Goal: Transaction & Acquisition: Purchase product/service

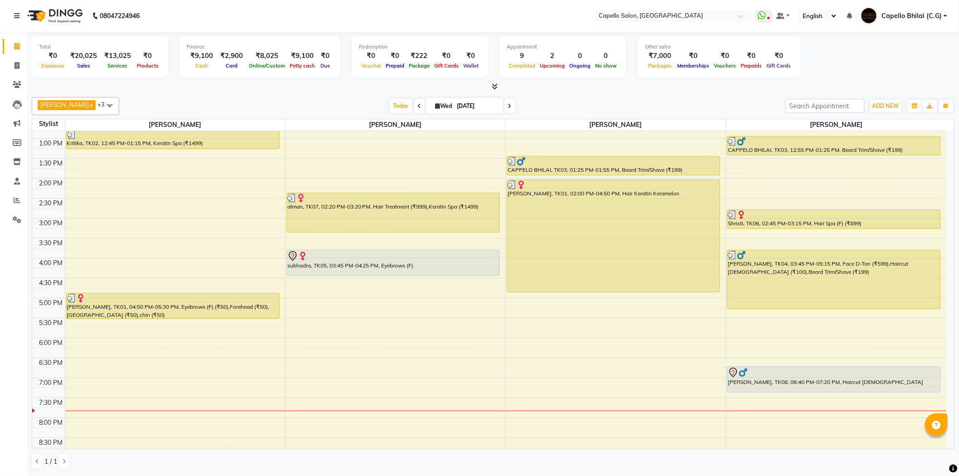
scroll to position [192, 0]
click at [18, 66] on icon at bounding box center [17, 65] width 5 height 7
select select "service"
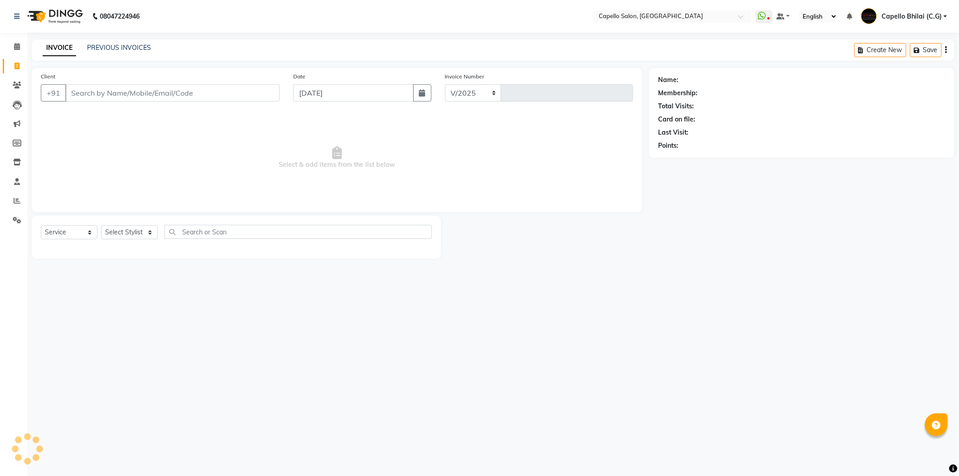
select select "809"
type input "2226"
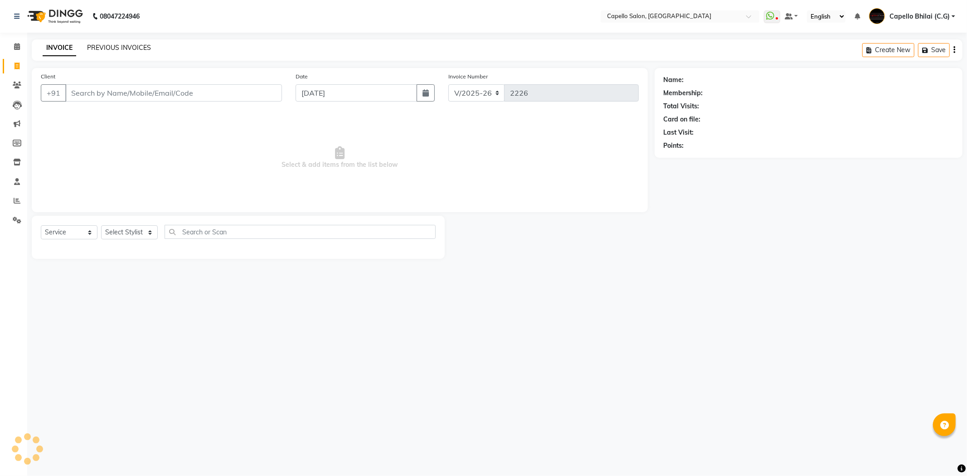
click at [110, 50] on link "PREVIOUS INVOICES" at bounding box center [119, 48] width 64 height 8
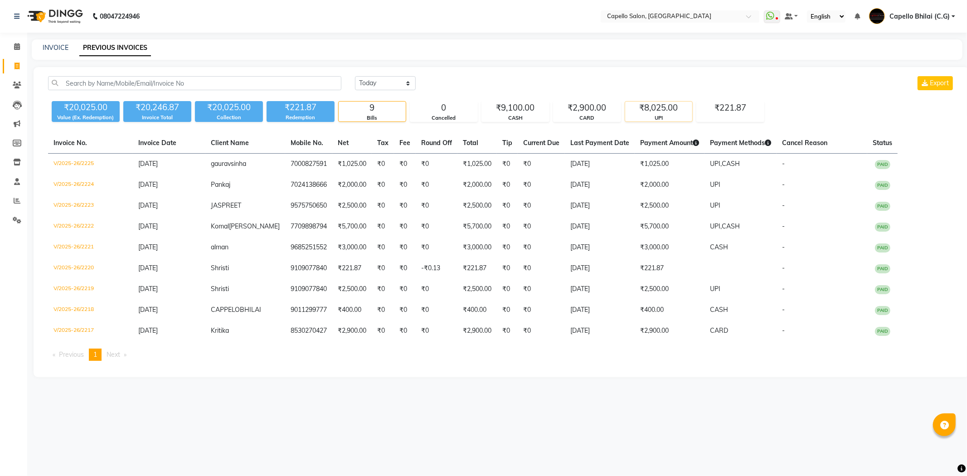
click at [651, 109] on div "₹8,025.00" at bounding box center [658, 108] width 67 height 13
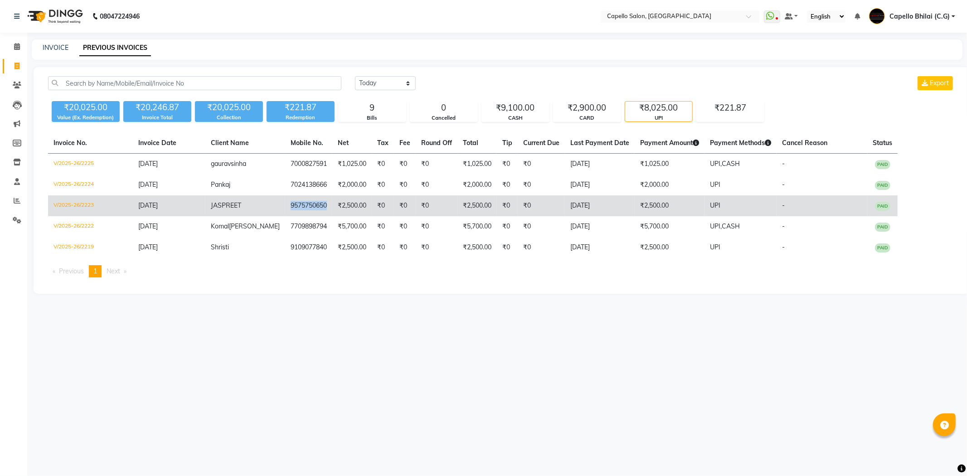
copy td "9575750650"
drag, startPoint x: 310, startPoint y: 205, endPoint x: 262, endPoint y: 207, distance: 47.6
click at [285, 207] on td "9575750650" at bounding box center [308, 205] width 47 height 21
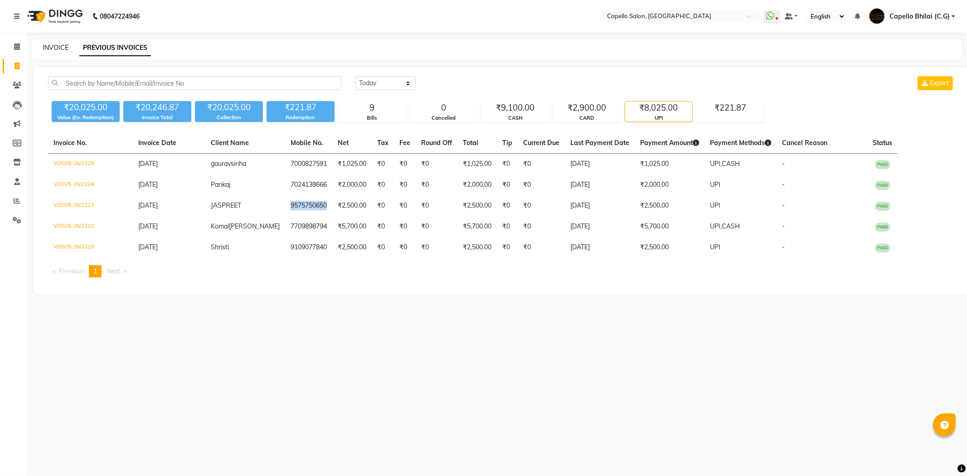
click at [62, 44] on link "INVOICE" at bounding box center [56, 48] width 26 height 8
select select "service"
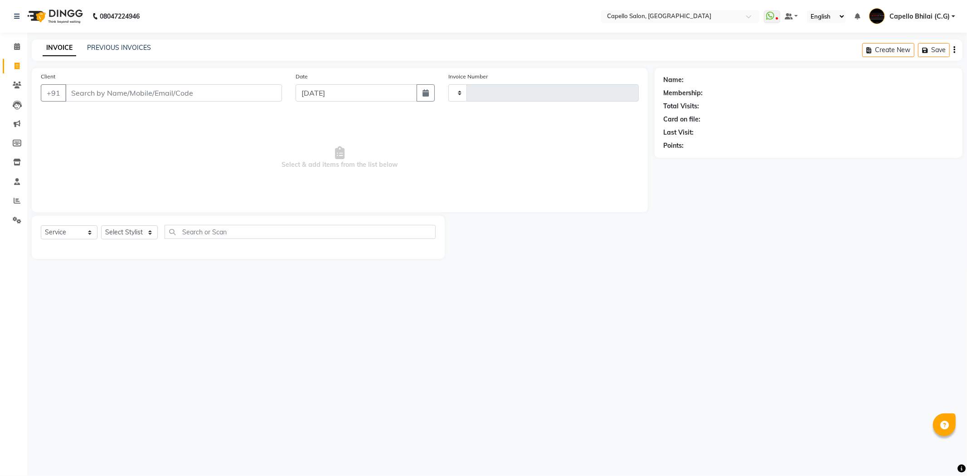
type input "2226"
select select "809"
click at [105, 94] on input "Client" at bounding box center [173, 92] width 217 height 17
type input "9575750650"
click at [126, 239] on div "Select Service Product Membership Package Voucher Prepaid Gift Card Select Styl…" at bounding box center [238, 235] width 395 height 21
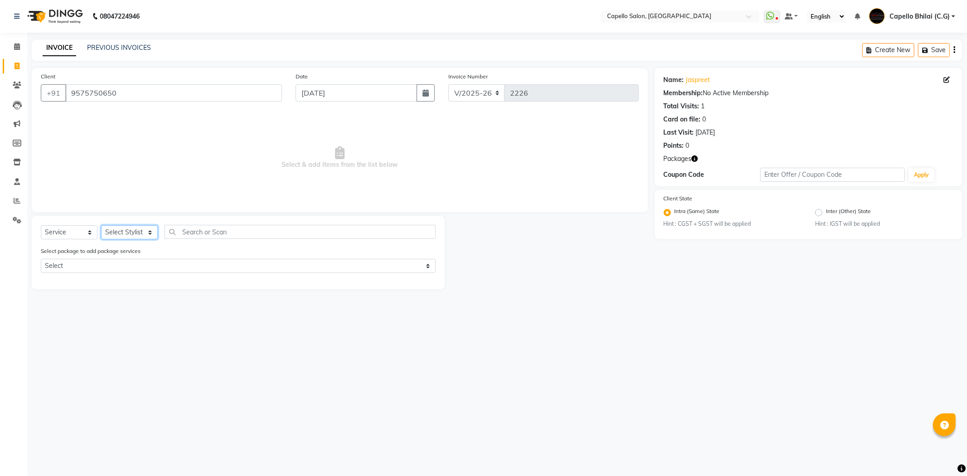
click at [125, 234] on select "Select Stylist ADMIN [PERSON_NAME] (C.G) [PERSON_NAME] [PERSON_NAME] Pintu sen …" at bounding box center [129, 232] width 57 height 14
select select "21871"
click at [101, 226] on select "Select Stylist ADMIN [PERSON_NAME] (C.G) [PERSON_NAME] [PERSON_NAME] Pintu sen …" at bounding box center [129, 232] width 57 height 14
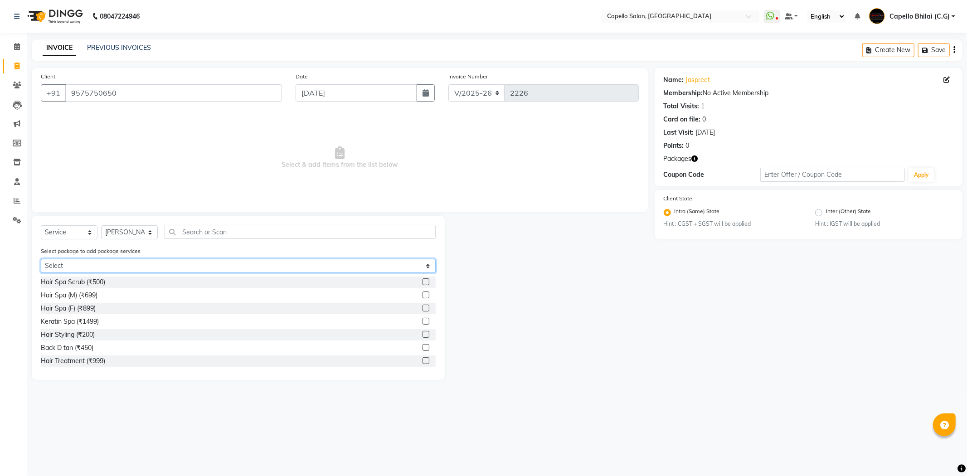
drag, startPoint x: 104, startPoint y: 266, endPoint x: 104, endPoint y: 272, distance: 5.9
click at [104, 266] on select "Select Privilege Guest Bumper Offer" at bounding box center [238, 266] width 395 height 14
select select "1: Object"
click at [41, 259] on select "Select Privilege Guest Bumper Offer" at bounding box center [238, 266] width 395 height 14
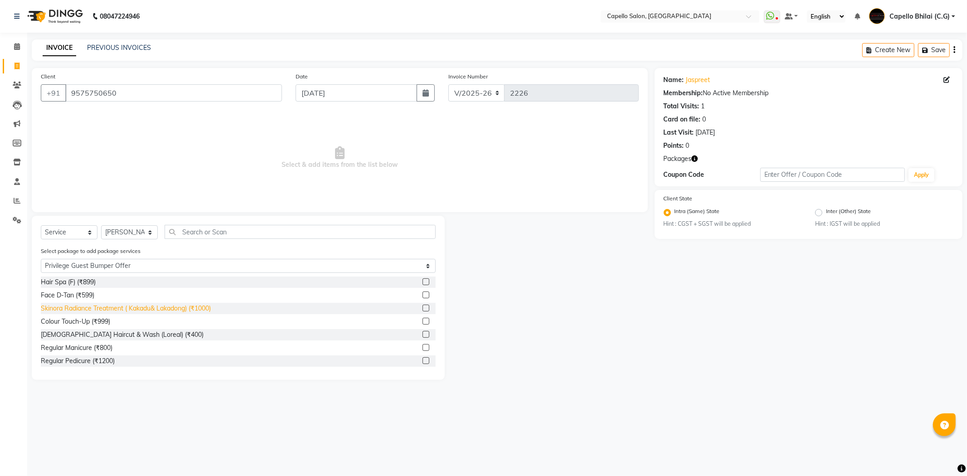
click at [90, 310] on div "Skinora Radiance Treatment ( Kakadu& Lakadong) (₹1000)" at bounding box center [126, 309] width 170 height 10
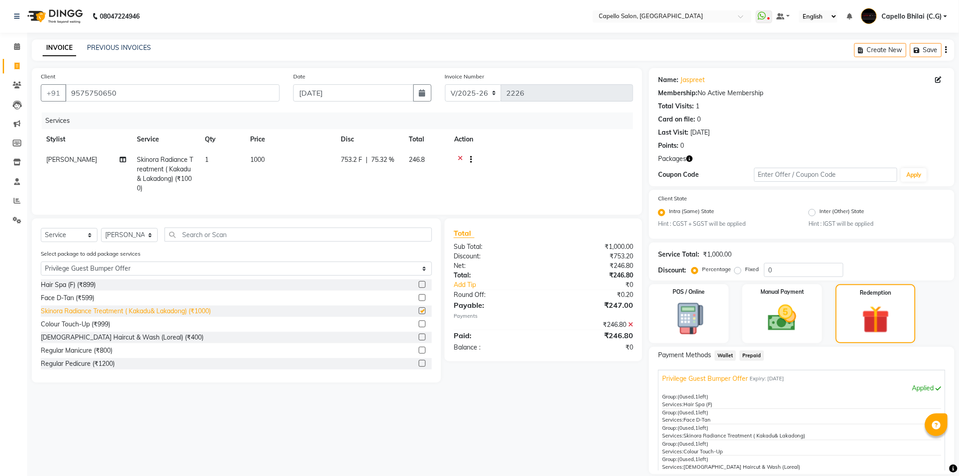
checkbox input "false"
click at [68, 290] on div "Hair Spa (F) (₹899)" at bounding box center [68, 285] width 55 height 10
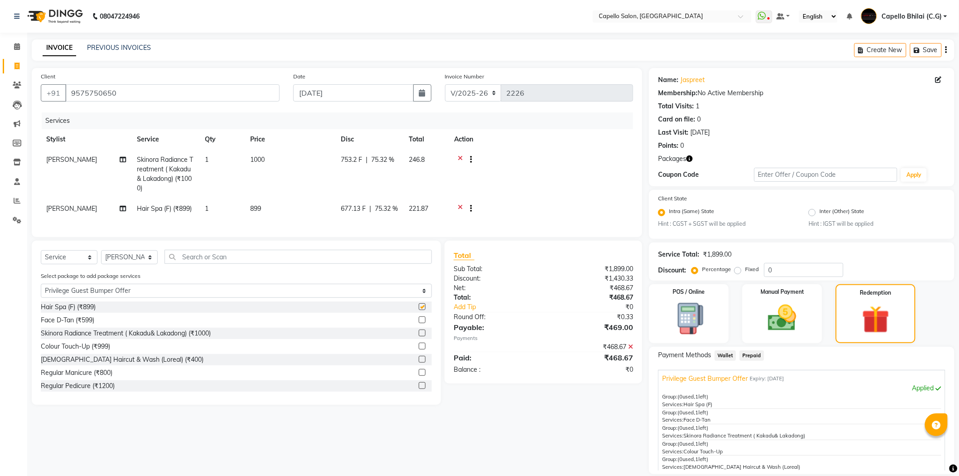
checkbox input "false"
click at [84, 364] on div "[DEMOGRAPHIC_DATA] Haircut & Wash (Loreal) (₹400)" at bounding box center [122, 360] width 163 height 10
checkbox input "false"
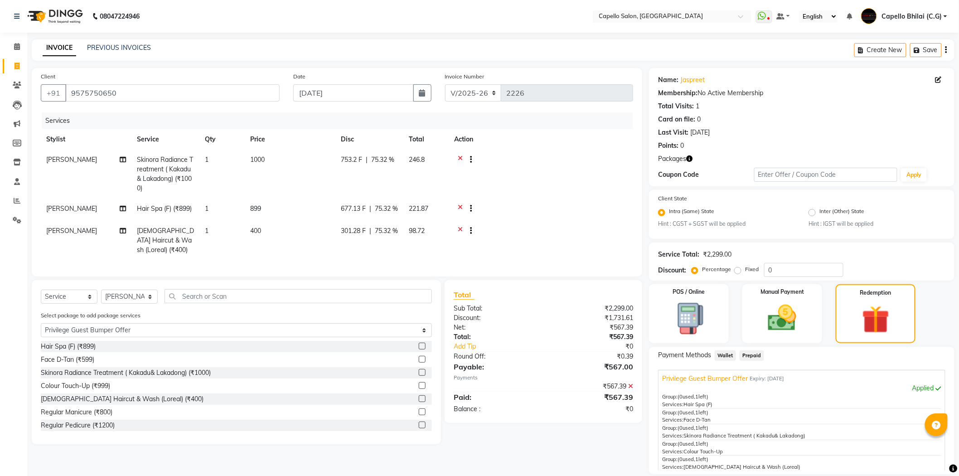
scroll to position [82, 0]
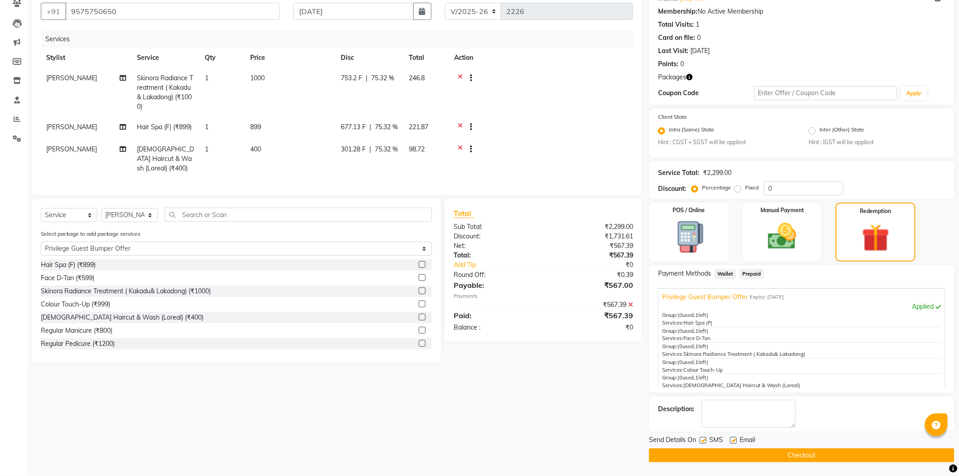
click at [708, 454] on button "Checkout" at bounding box center [802, 455] width 306 height 14
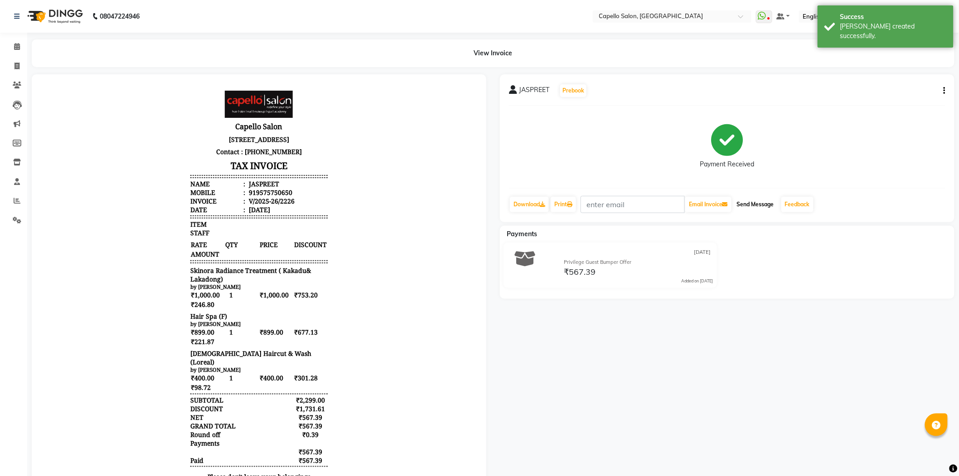
click at [760, 198] on button "Send Message" at bounding box center [755, 204] width 44 height 15
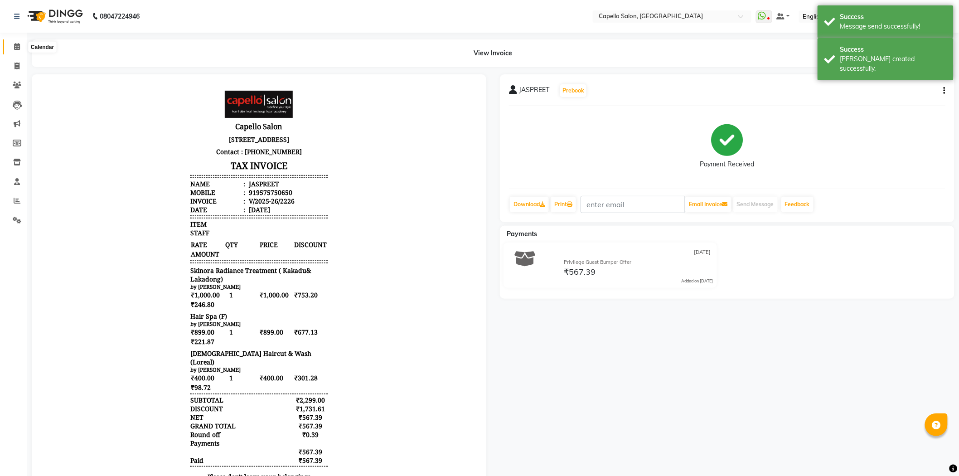
click at [17, 43] on span at bounding box center [17, 47] width 16 height 10
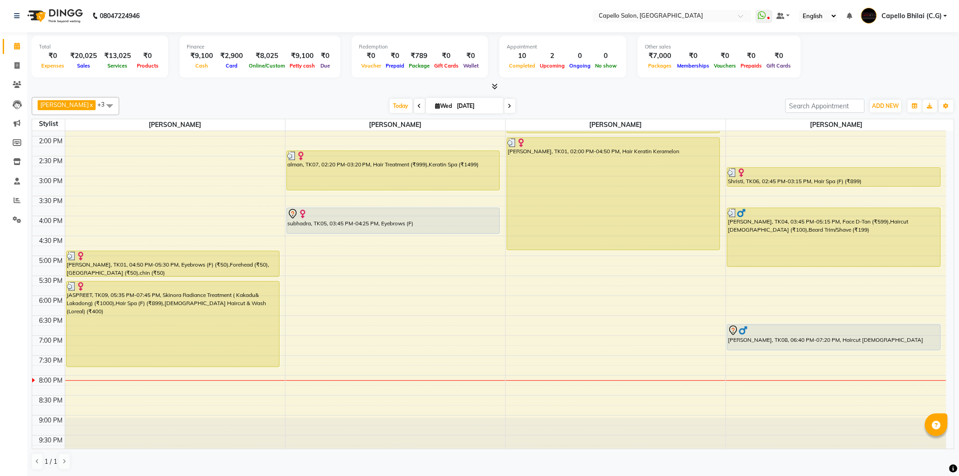
scroll to position [243, 0]
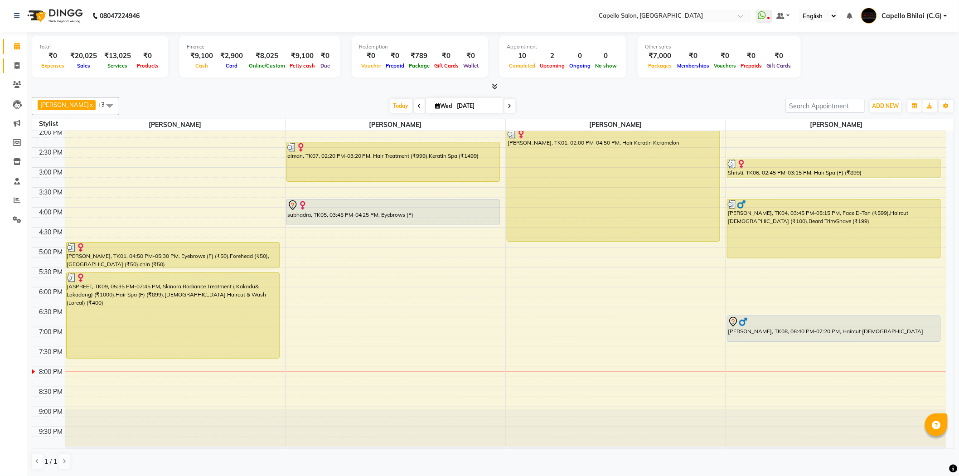
click at [16, 59] on link "Invoice" at bounding box center [14, 65] width 22 height 15
select select "service"
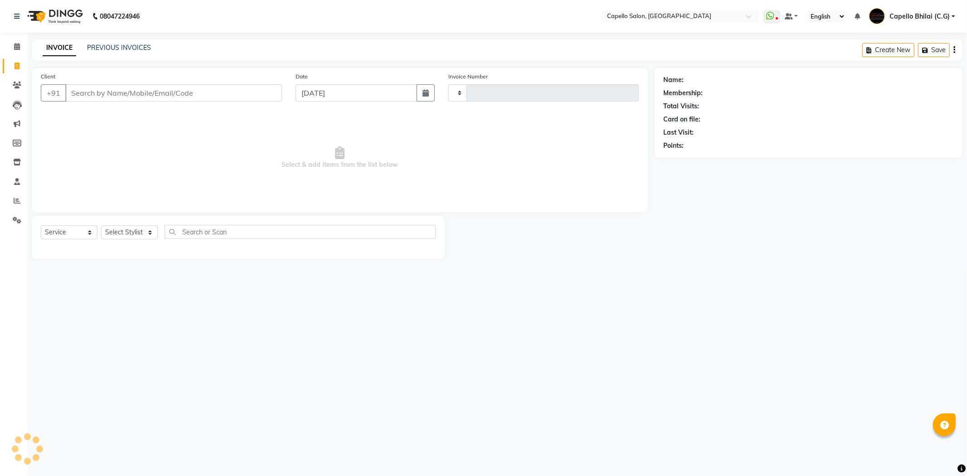
type input "2227"
select select "809"
click at [141, 48] on link "PREVIOUS INVOICES" at bounding box center [119, 48] width 64 height 8
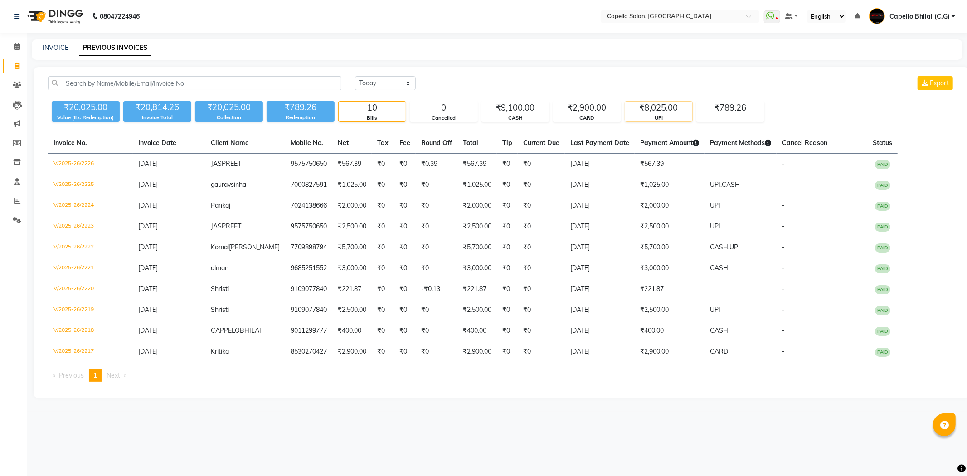
click at [656, 115] on div "UPI" at bounding box center [658, 118] width 67 height 8
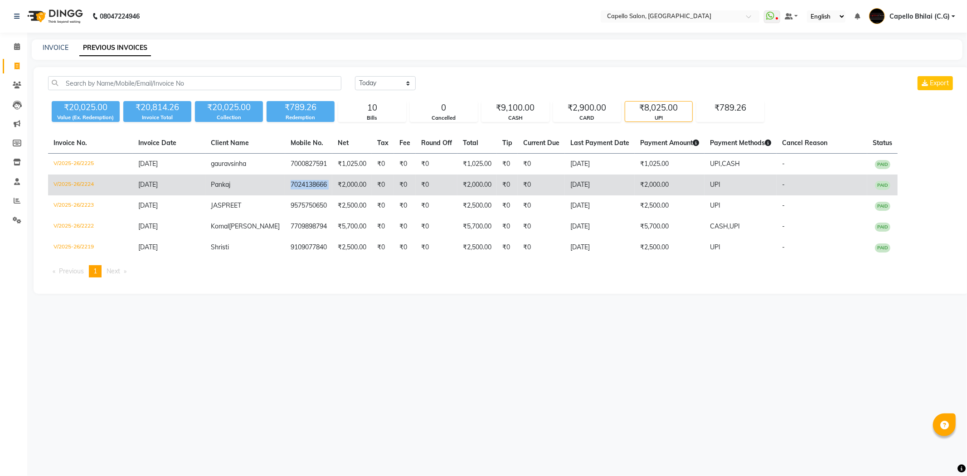
copy tr "7024138666"
drag, startPoint x: 261, startPoint y: 184, endPoint x: 312, endPoint y: 185, distance: 50.8
click at [312, 185] on tr "V/2025-26/2224 [DATE] Pankaj 7024138666 ₹2,000.00 ₹0 ₹0 ₹0 ₹2,000.00 ₹0 ₹0 [DAT…" at bounding box center [472, 185] width 849 height 21
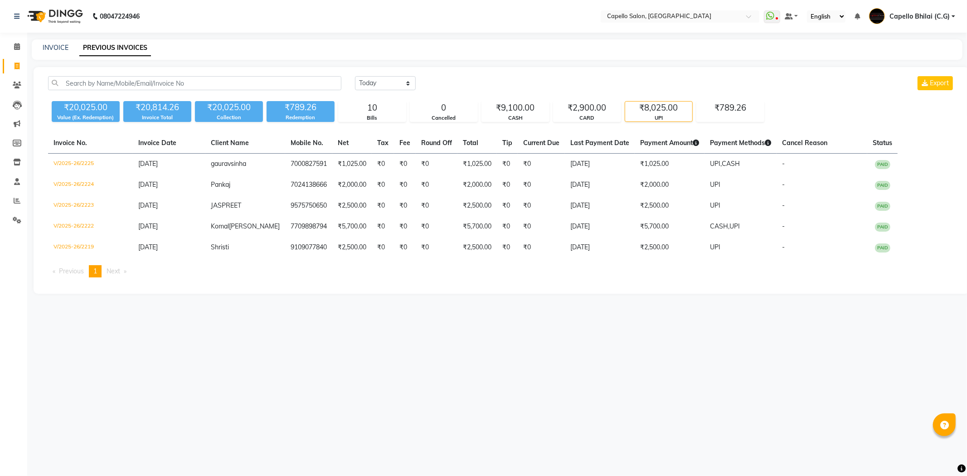
click at [59, 43] on div "INVOICE" at bounding box center [56, 48] width 26 height 10
click at [59, 47] on link "INVOICE" at bounding box center [56, 48] width 26 height 8
select select "service"
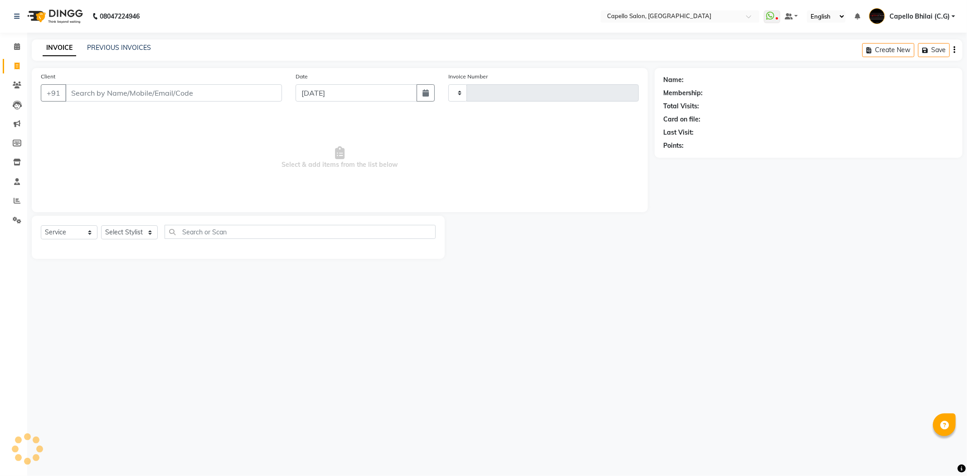
click at [59, 47] on link "INVOICE" at bounding box center [60, 48] width 34 height 16
type input "2227"
select select "809"
click at [106, 99] on input "Client" at bounding box center [173, 92] width 217 height 17
paste input "7024138666"
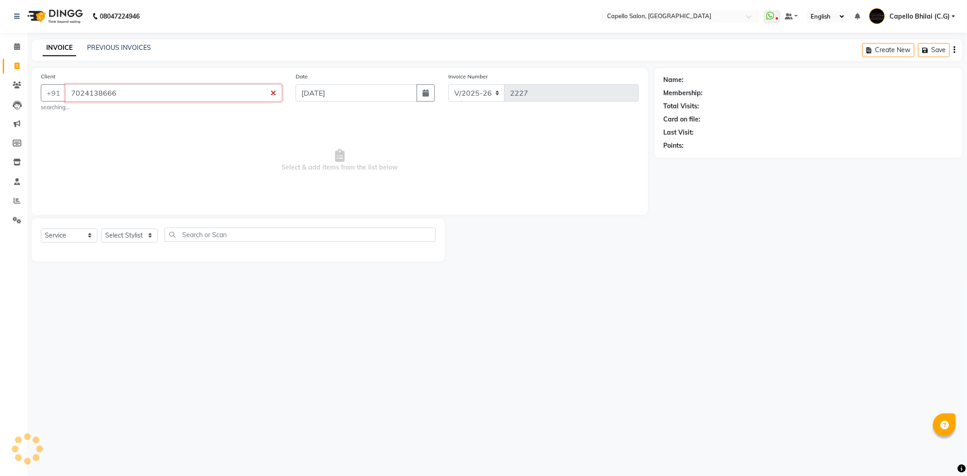
click at [118, 97] on input "7024138666" at bounding box center [173, 92] width 217 height 17
click at [133, 91] on input "7024138666" at bounding box center [173, 92] width 217 height 17
click at [118, 112] on ngb-highlight "7024138666" at bounding box center [123, 113] width 45 height 9
type input "7024138666"
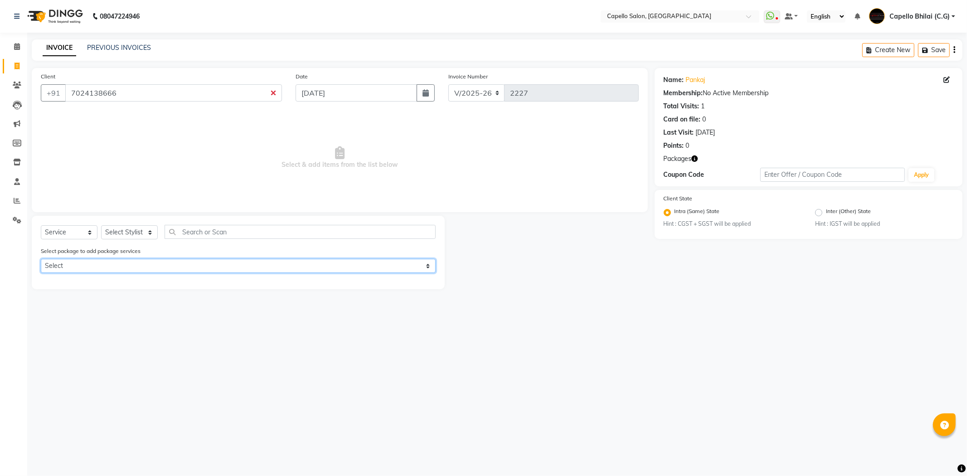
click at [131, 270] on select "Select Privilege Guest Bumper Offer" at bounding box center [238, 266] width 395 height 14
select select "1: Object"
click at [41, 259] on select "Select Privilege Guest Bumper Offer" at bounding box center [238, 266] width 395 height 14
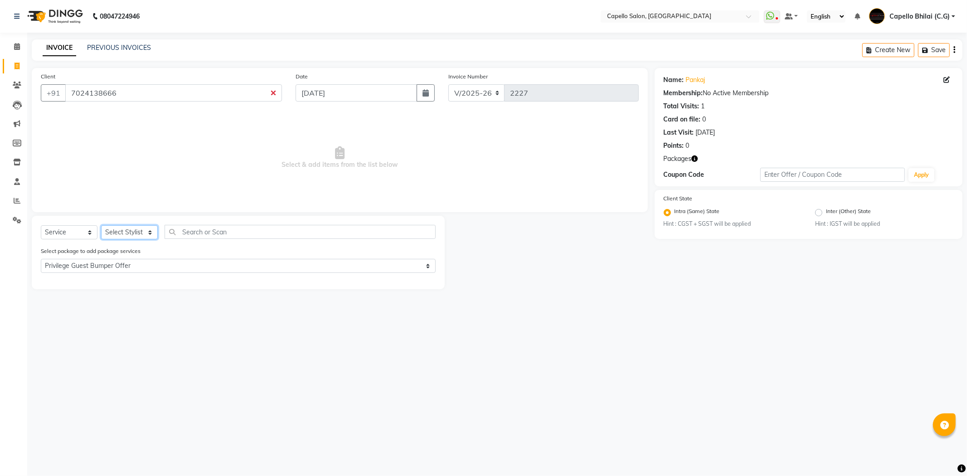
click at [130, 235] on select "Select Stylist ADMIN [PERSON_NAME] (C.G) [PERSON_NAME] [PERSON_NAME] Pintu sen …" at bounding box center [129, 232] width 57 height 14
select select "17882"
click at [101, 226] on select "Select Stylist ADMIN [PERSON_NAME] (C.G) [PERSON_NAME] [PERSON_NAME] Pintu sen …" at bounding box center [129, 232] width 57 height 14
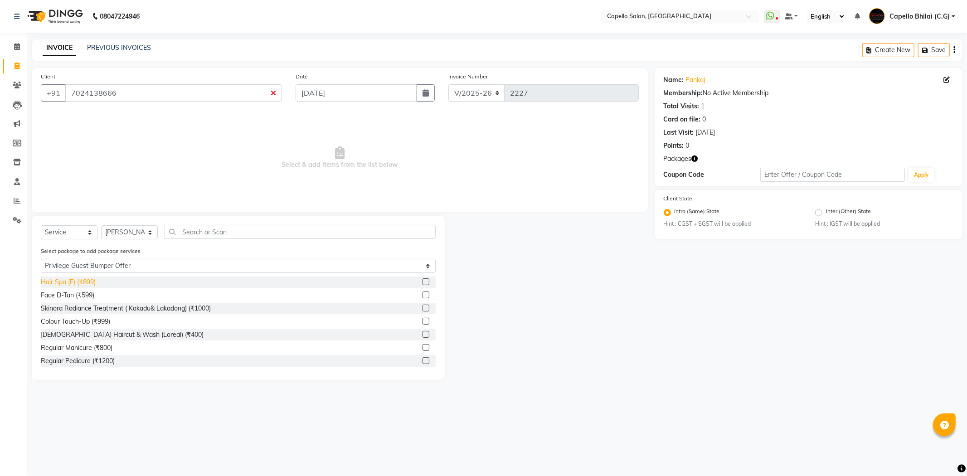
click at [71, 283] on div "Hair Spa (F) (₹899)" at bounding box center [68, 282] width 55 height 10
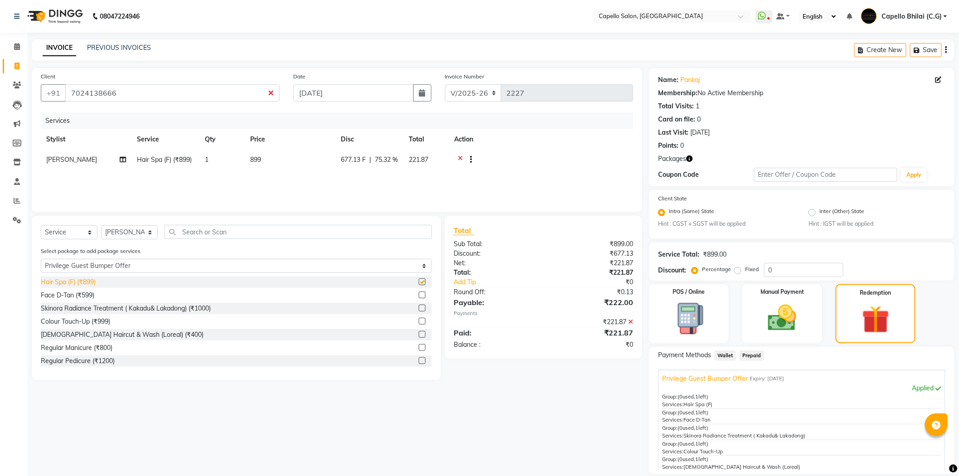
checkbox input "false"
click at [79, 307] on div "Skinora Radiance Treatment ( Kakadu& Lakadong) (₹1000)" at bounding box center [126, 309] width 170 height 10
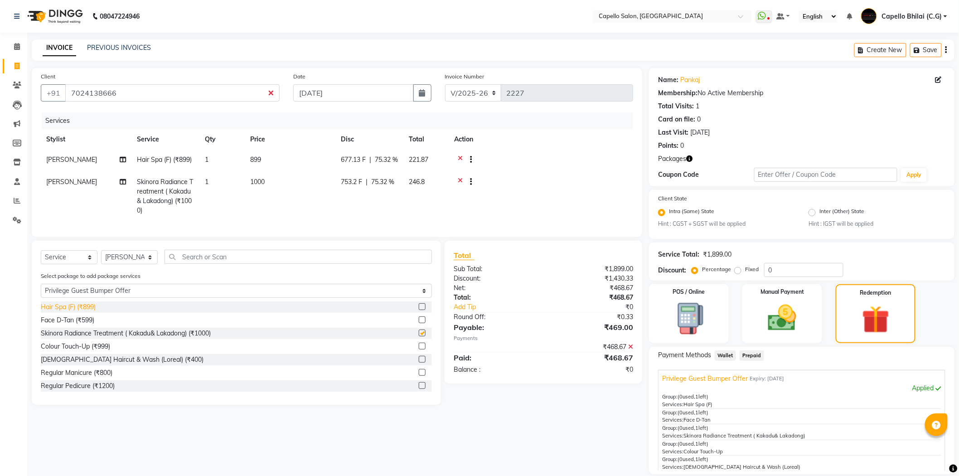
checkbox input "false"
click at [103, 364] on div "[DEMOGRAPHIC_DATA] Haircut & Wash (Loreal) (₹400)" at bounding box center [122, 360] width 163 height 10
checkbox input "false"
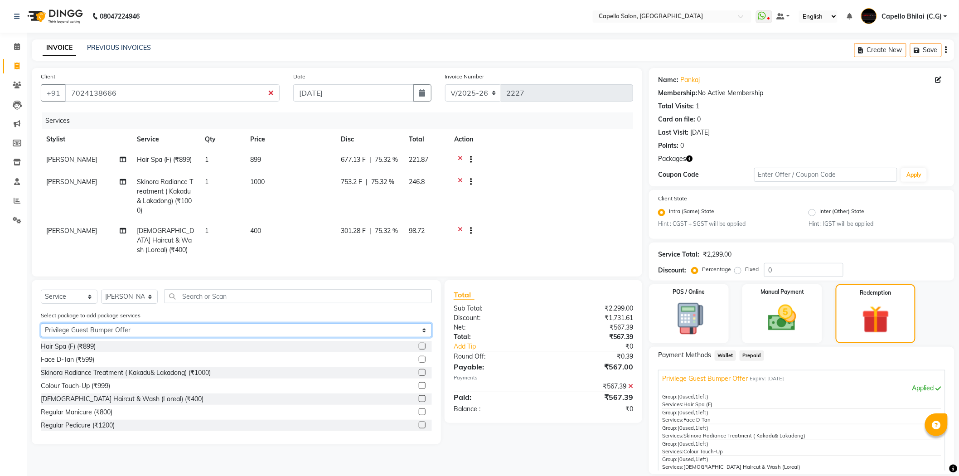
click at [109, 337] on select "Select Privilege Guest Bumper Offer" at bounding box center [236, 330] width 391 height 14
select select "0: undefined"
click at [41, 337] on select "Select Privilege Guest Bumper Offer" at bounding box center [236, 330] width 391 height 14
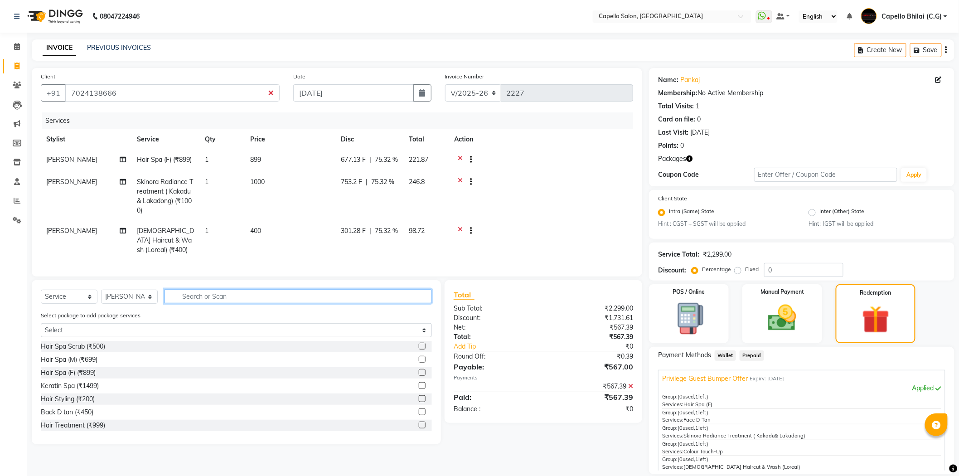
click at [191, 303] on input "text" at bounding box center [298, 296] width 267 height 14
click at [139, 304] on select "Select Stylist ADMIN [PERSON_NAME] (C.G) [PERSON_NAME] [PERSON_NAME] Pintu sen …" at bounding box center [129, 297] width 57 height 14
click at [197, 303] on input "text" at bounding box center [298, 296] width 267 height 14
type input "be"
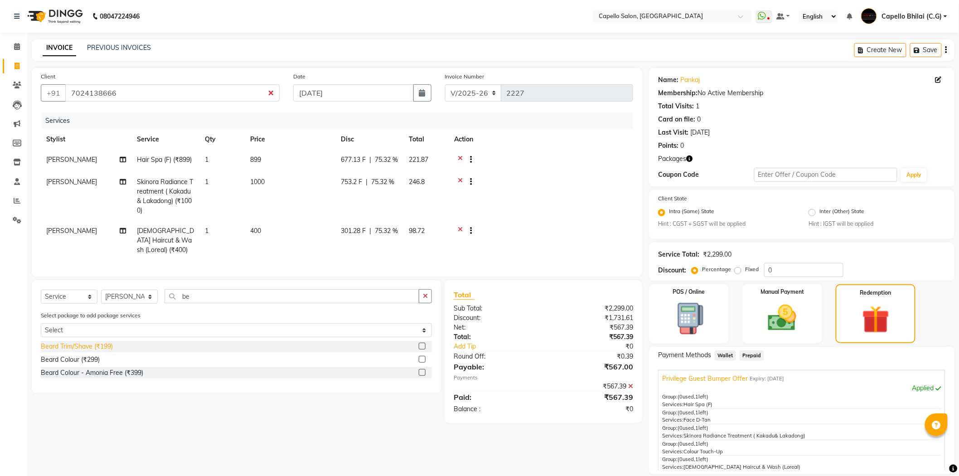
click at [99, 351] on div "Beard Trim/Shave (₹199)" at bounding box center [77, 347] width 72 height 10
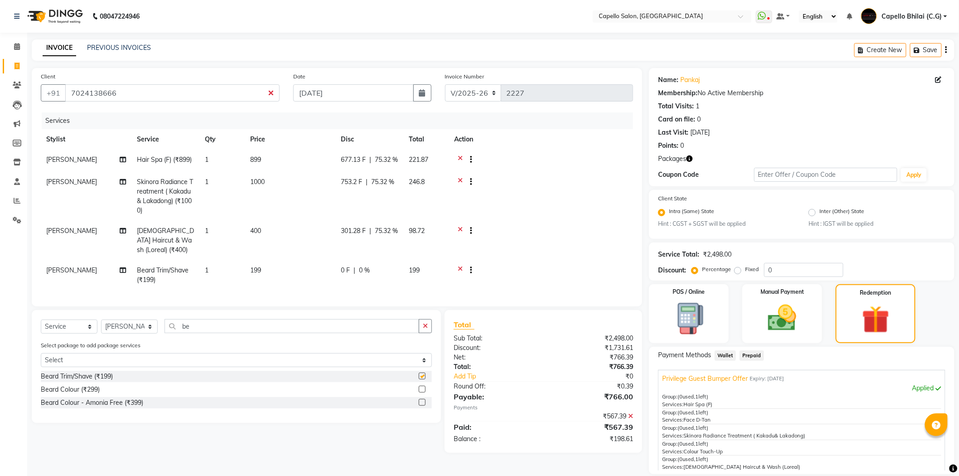
checkbox input "false"
click at [148, 334] on select "Select Stylist ADMIN [PERSON_NAME] (C.G) [PERSON_NAME] [PERSON_NAME] Pintu sen …" at bounding box center [129, 327] width 57 height 14
select select "60545"
click at [101, 334] on select "Select Stylist ADMIN [PERSON_NAME] (C.G) [PERSON_NAME] [PERSON_NAME] Pintu sen …" at bounding box center [129, 327] width 57 height 14
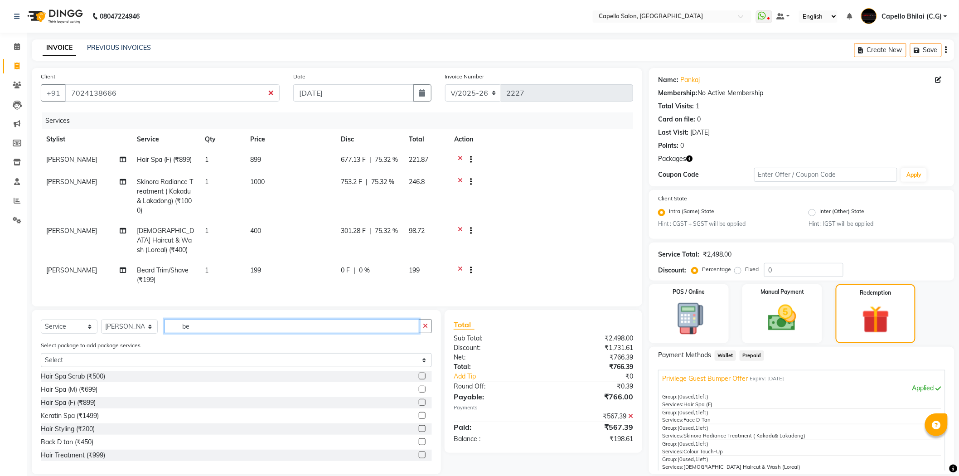
drag, startPoint x: 209, startPoint y: 338, endPoint x: 162, endPoint y: 343, distance: 47.5
click at [162, 340] on div "Select Service Product Membership Package Voucher Prepaid Gift Card Select Styl…" at bounding box center [236, 329] width 391 height 21
type input "cut"
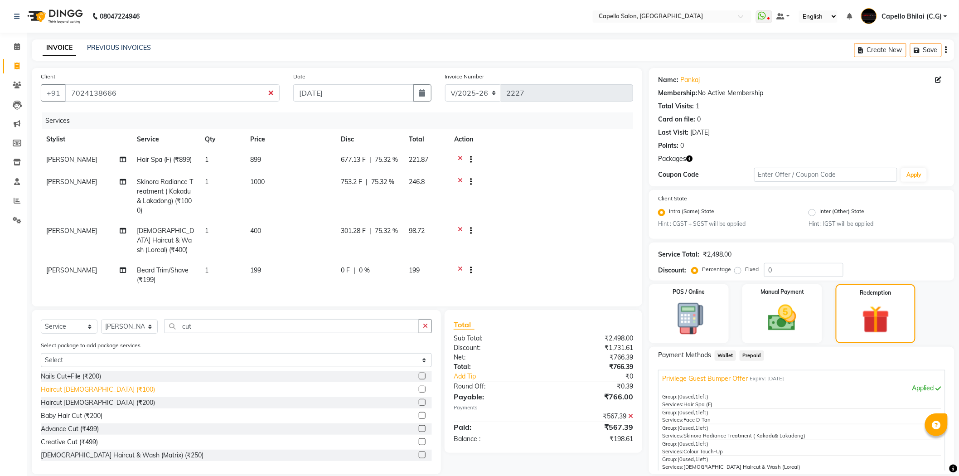
click at [82, 394] on div "Haircut [DEMOGRAPHIC_DATA] (₹100)" at bounding box center [98, 390] width 114 height 10
checkbox input "false"
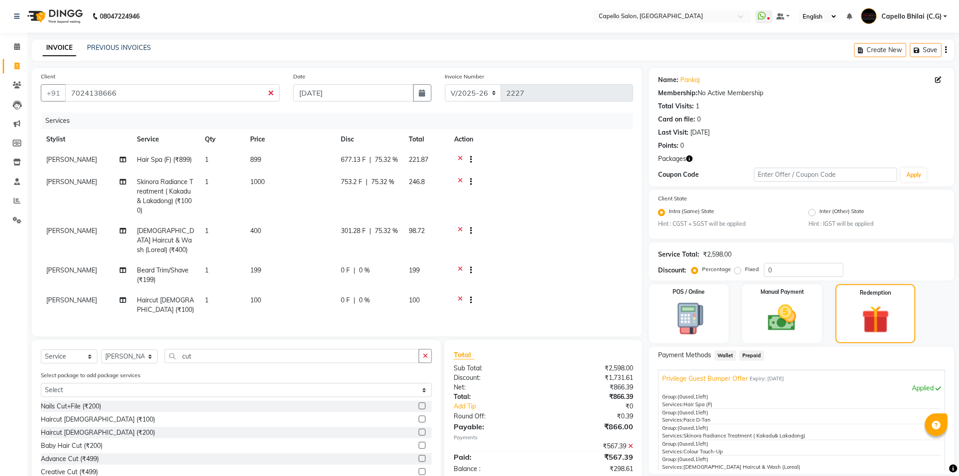
click at [300, 268] on td "199" at bounding box center [290, 275] width 91 height 30
select select "17882"
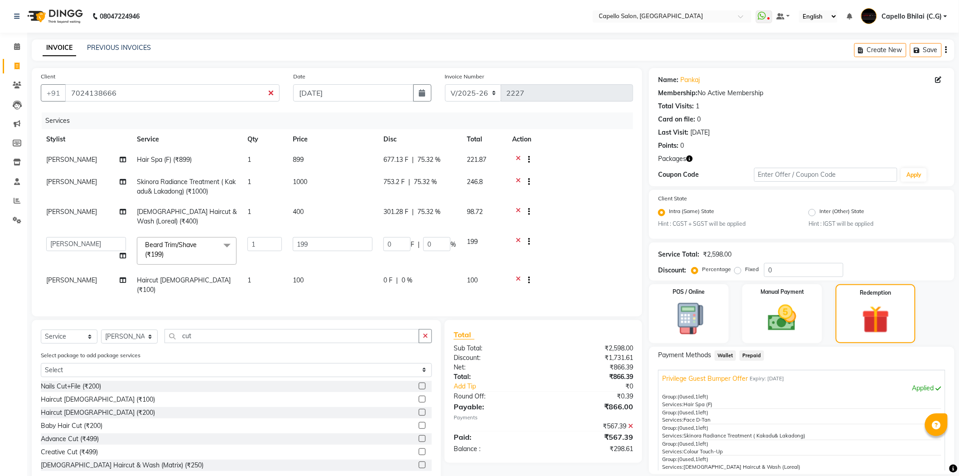
click at [328, 254] on td "199" at bounding box center [332, 251] width 91 height 39
drag, startPoint x: 329, startPoint y: 244, endPoint x: 282, endPoint y: 245, distance: 46.7
click at [282, 245] on tr "ADMIN [PERSON_NAME] Bhilai (C.G) [PERSON_NAME] [PERSON_NAME] Pintu sen Pintu Se…" at bounding box center [337, 251] width 592 height 39
type input "200"
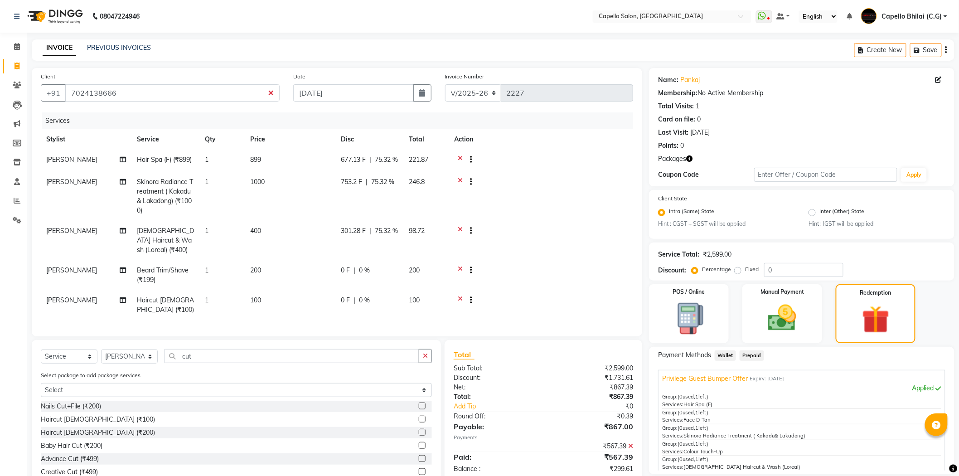
click at [321, 282] on tbody "[PERSON_NAME] Hair Spa (F) (₹899) 1 899 677.13 F | 75.32 % 221.87 [PERSON_NAME]…" at bounding box center [337, 235] width 592 height 170
click at [268, 310] on td "100" at bounding box center [290, 305] width 91 height 30
select select "60545"
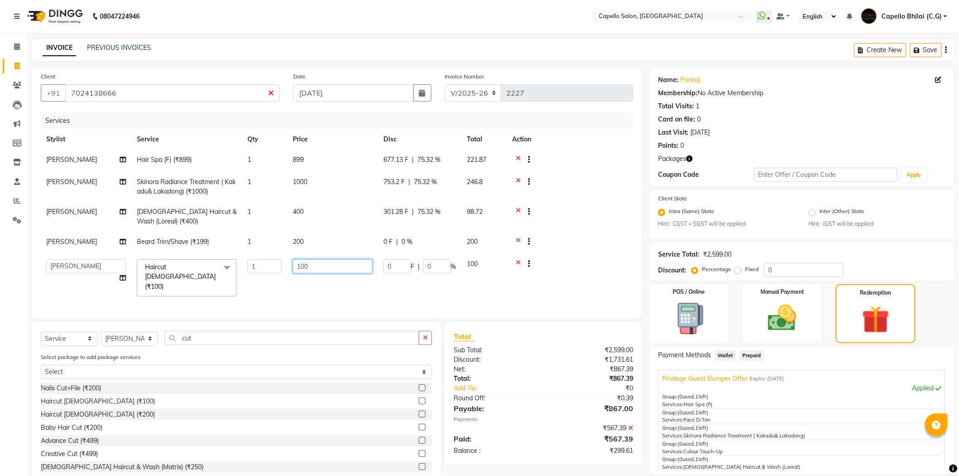
drag, startPoint x: 299, startPoint y: 265, endPoint x: 293, endPoint y: 265, distance: 5.9
click at [293, 265] on input "100" at bounding box center [333, 266] width 80 height 14
type input "200"
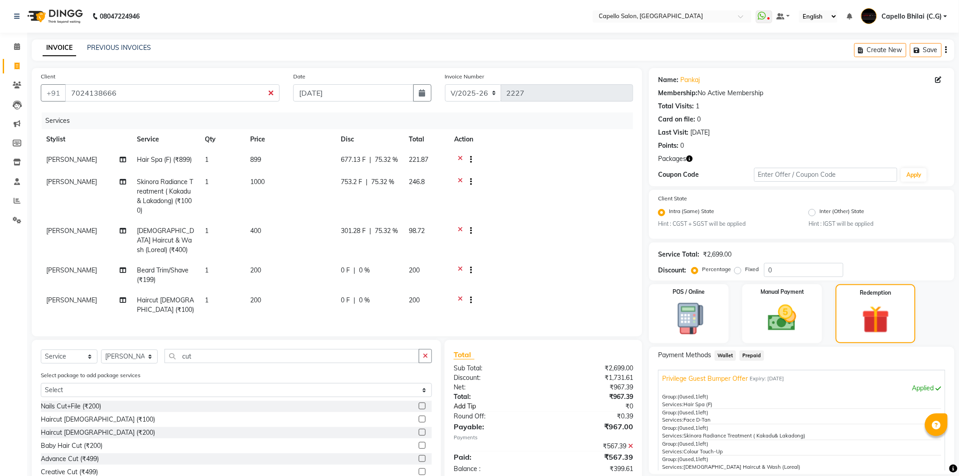
click at [528, 415] on div "Total Sub Total: ₹2,699.00 Discount: ₹1,731.61 Net: ₹967.39 Total: ₹967.39 Add …" at bounding box center [544, 411] width 180 height 125
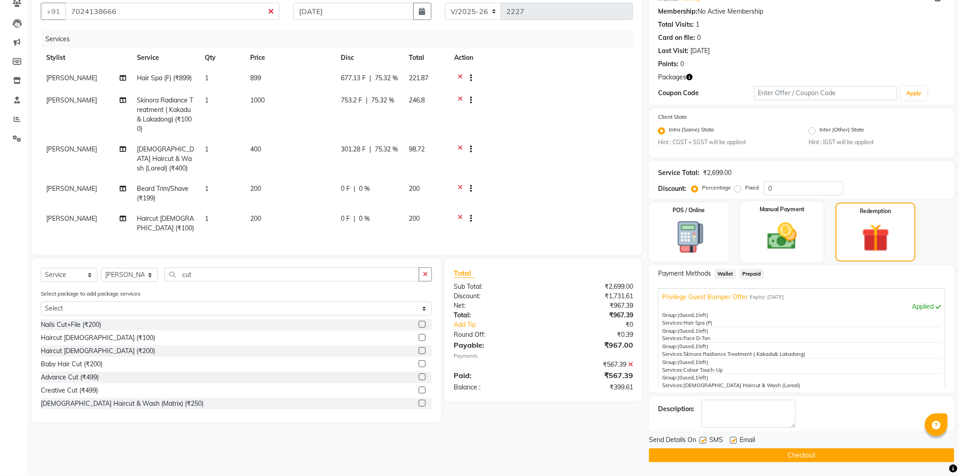
click at [758, 252] on img at bounding box center [782, 236] width 48 height 34
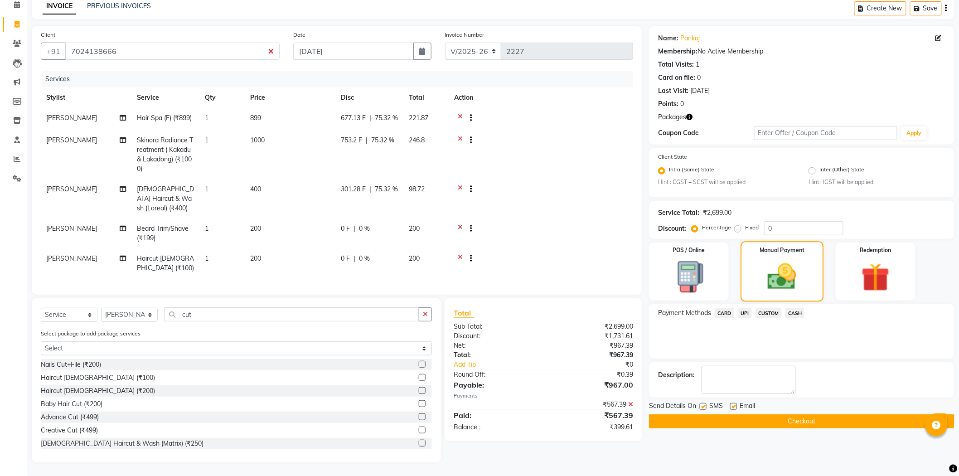
scroll to position [53, 0]
click at [746, 308] on span "UPI" at bounding box center [745, 313] width 14 height 10
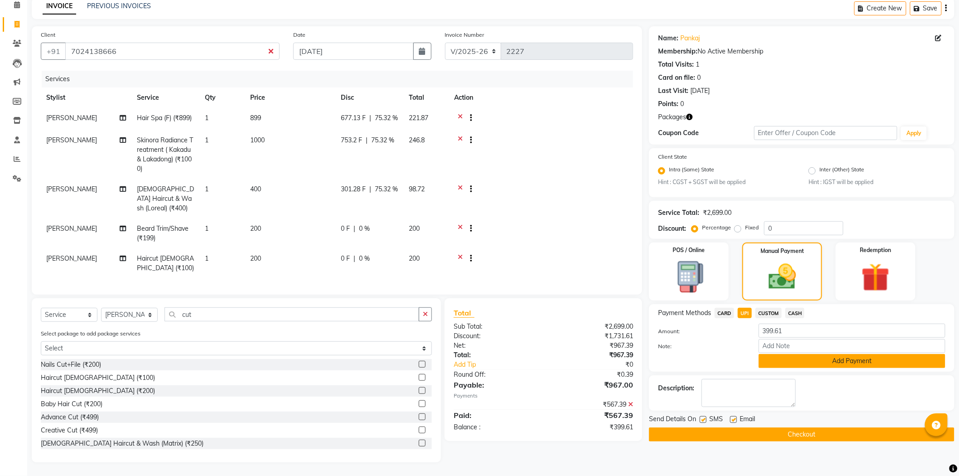
click at [797, 354] on button "Add Payment" at bounding box center [852, 361] width 187 height 14
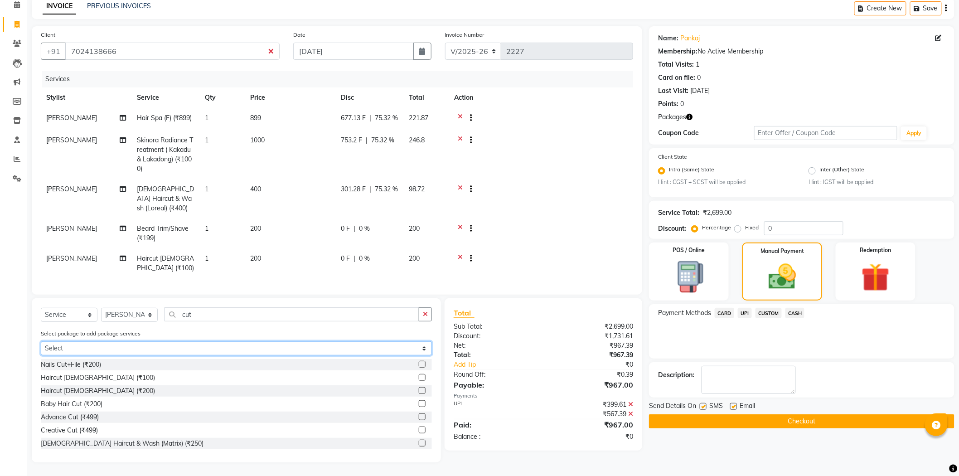
click at [90, 349] on select "Select Privilege Guest Bumper Offer" at bounding box center [236, 348] width 391 height 14
select select "1: Object"
click at [41, 341] on select "Select Privilege Guest Bumper Offer" at bounding box center [236, 348] width 391 height 14
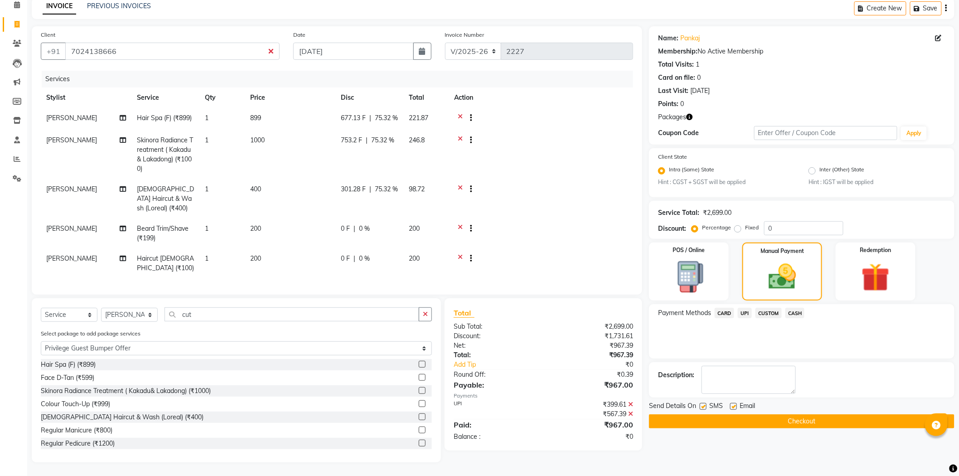
click at [90, 376] on div "Face D-Tan (₹599)" at bounding box center [67, 378] width 53 height 10
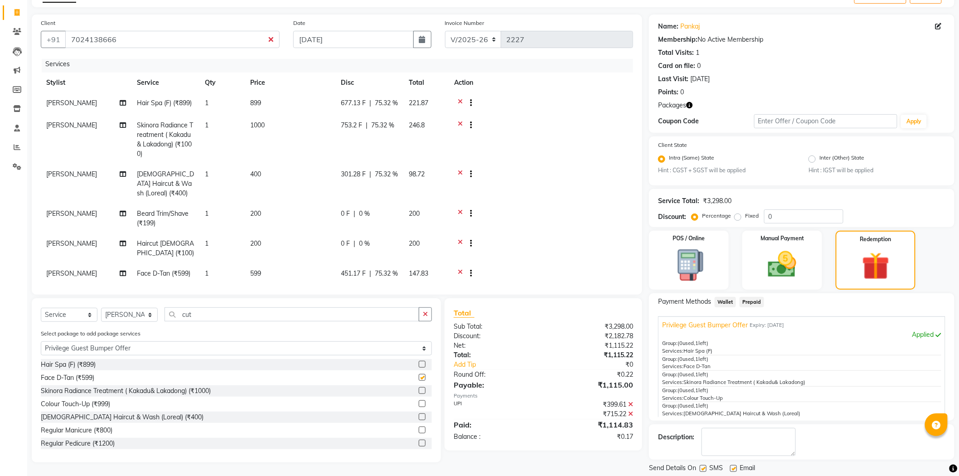
checkbox input "false"
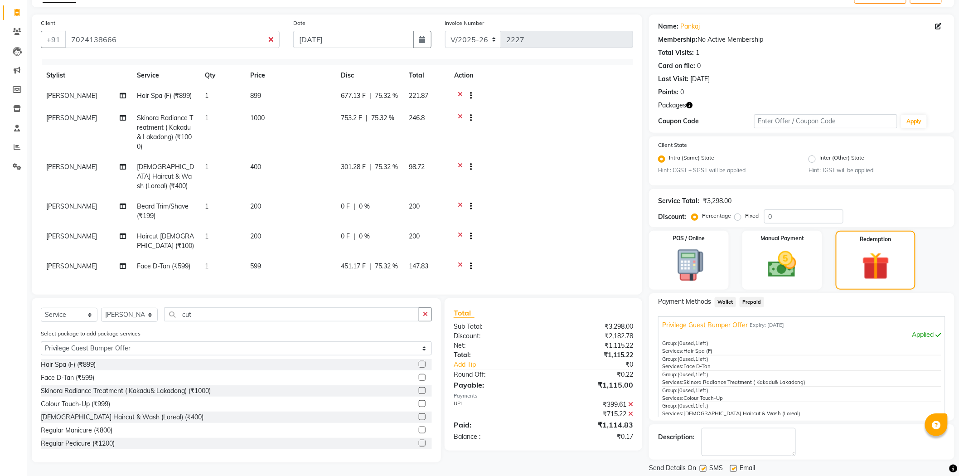
scroll to position [33, 0]
click at [461, 162] on icon at bounding box center [460, 167] width 5 height 11
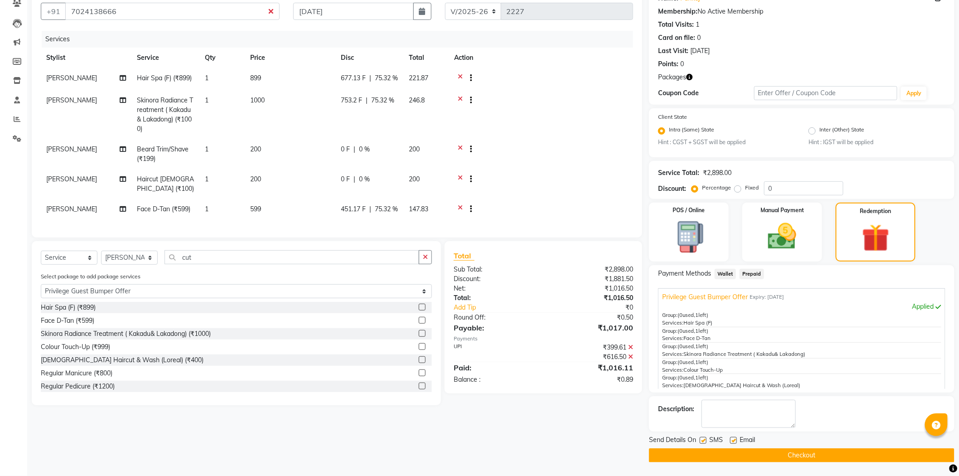
scroll to position [0, 0]
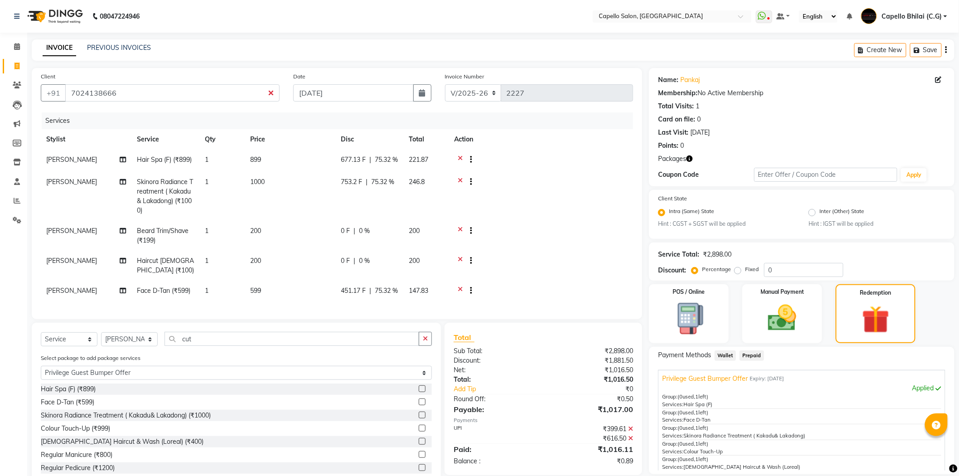
click at [57, 295] on span "[PERSON_NAME]" at bounding box center [71, 290] width 51 height 8
select select "60545"
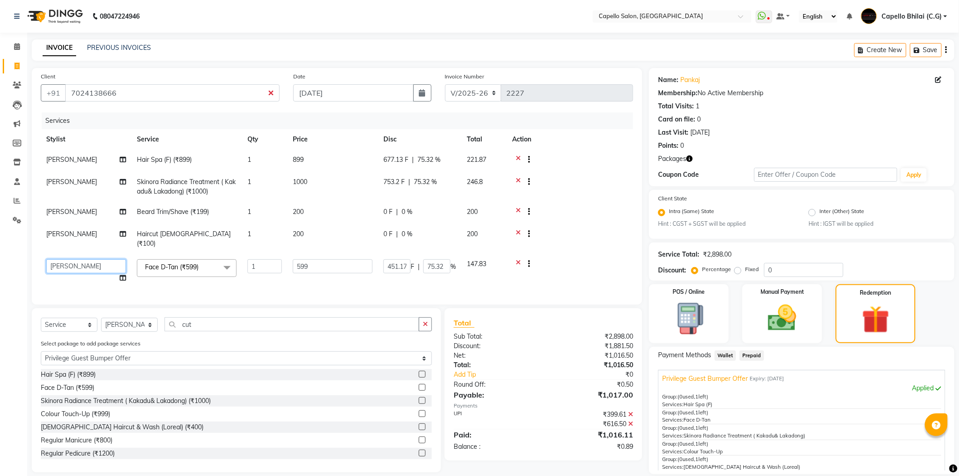
click at [73, 259] on select "ADMIN [PERSON_NAME] (C.G) [PERSON_NAME] [PERSON_NAME] Pintu sen Pintu Sen [PERS…" at bounding box center [86, 266] width 80 height 14
select select "17882"
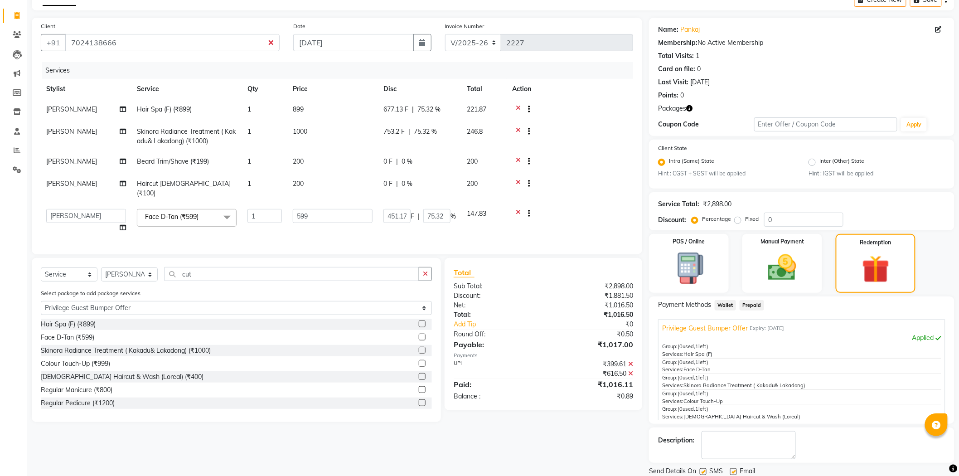
click at [518, 159] on icon at bounding box center [518, 162] width 5 height 11
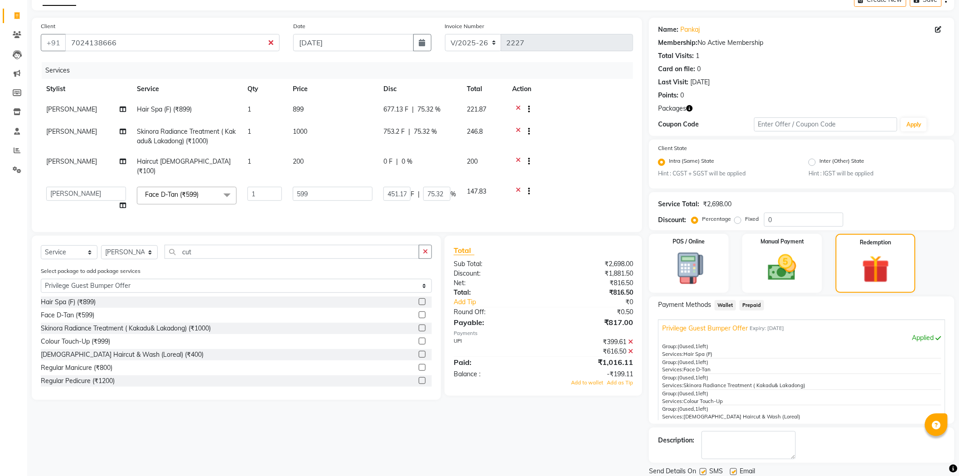
click at [515, 158] on div at bounding box center [570, 162] width 116 height 11
click at [518, 159] on icon at bounding box center [518, 162] width 5 height 11
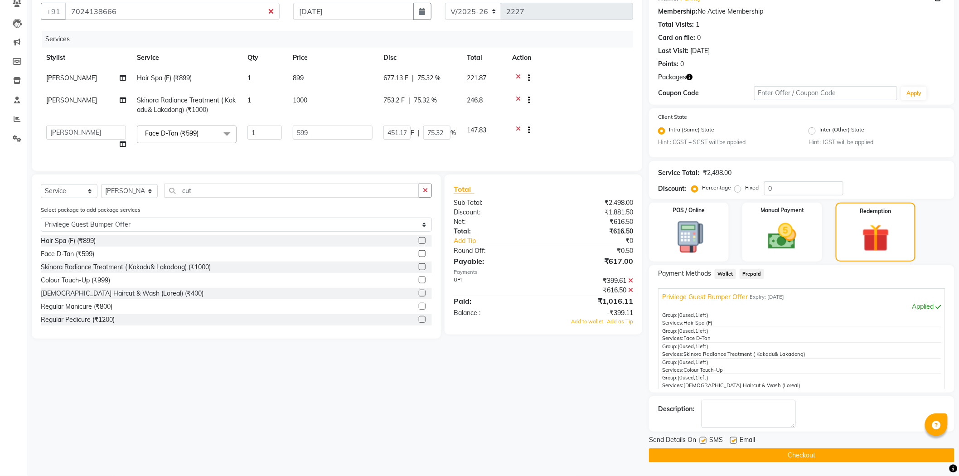
scroll to position [0, 0]
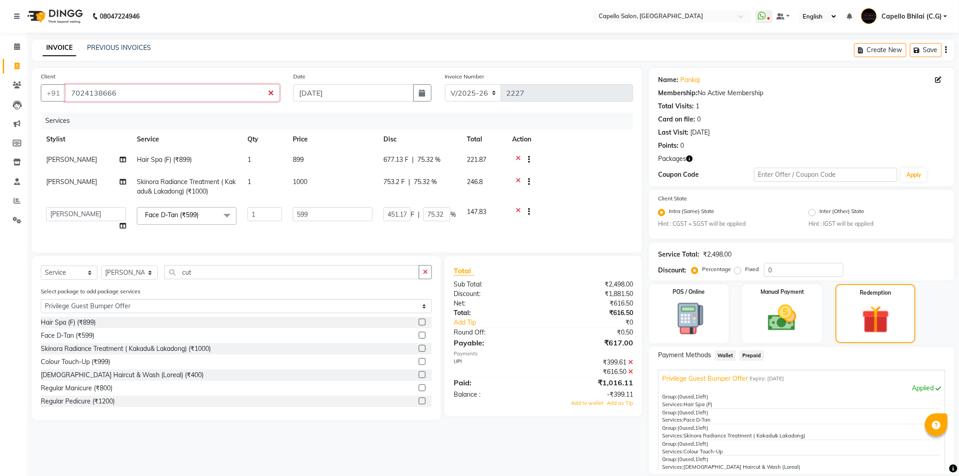
click at [123, 91] on input "7024138666" at bounding box center [172, 92] width 214 height 17
click at [540, 337] on div "Round Off:" at bounding box center [495, 333] width 97 height 10
click at [76, 340] on div "Face D-Tan (₹599)" at bounding box center [67, 336] width 53 height 10
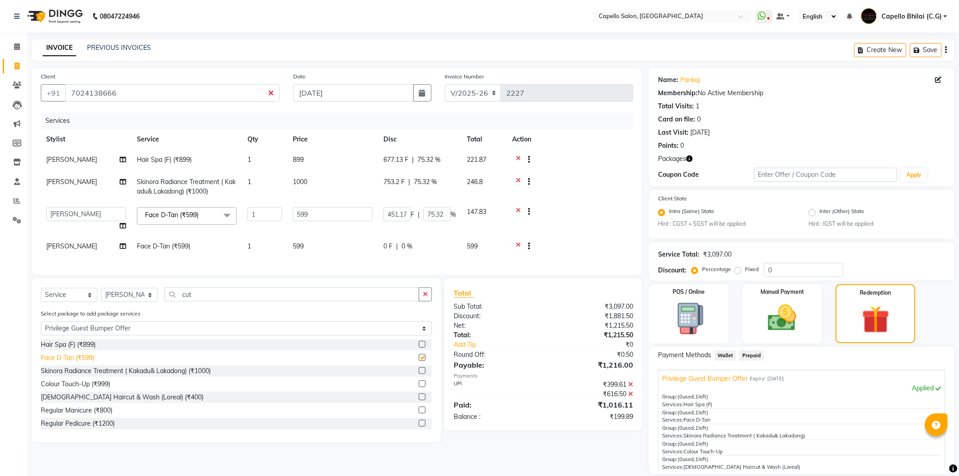
checkbox input "false"
click at [516, 244] on icon at bounding box center [518, 247] width 5 height 11
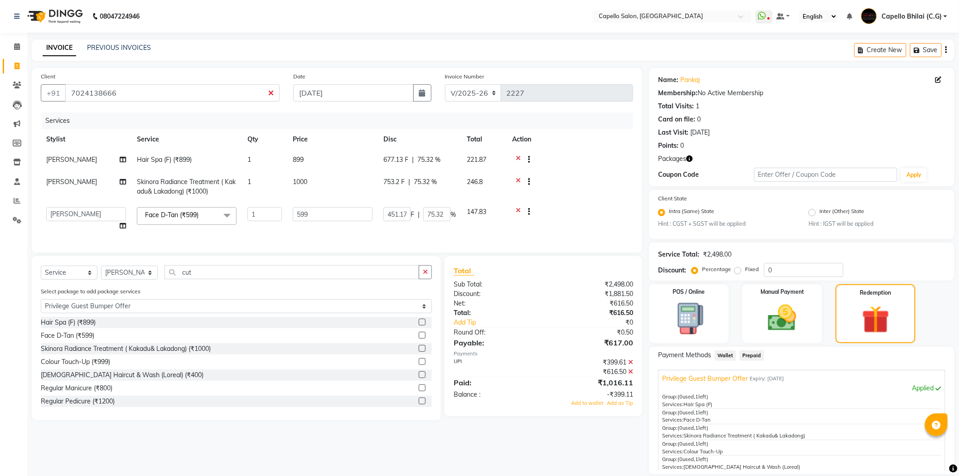
click at [518, 209] on icon at bounding box center [518, 212] width 5 height 11
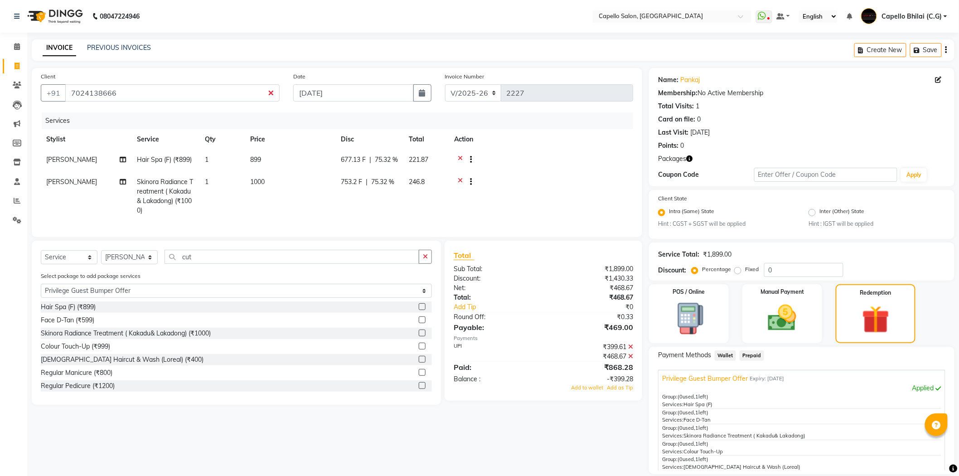
click at [456, 187] on div at bounding box center [541, 182] width 174 height 11
click at [123, 91] on input "7024138666" at bounding box center [172, 92] width 214 height 17
click at [14, 45] on icon at bounding box center [17, 46] width 6 height 7
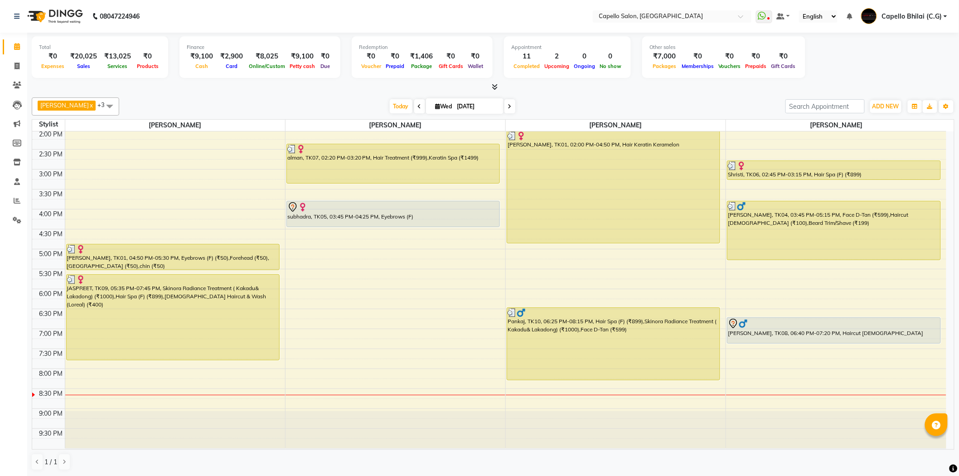
scroll to position [243, 0]
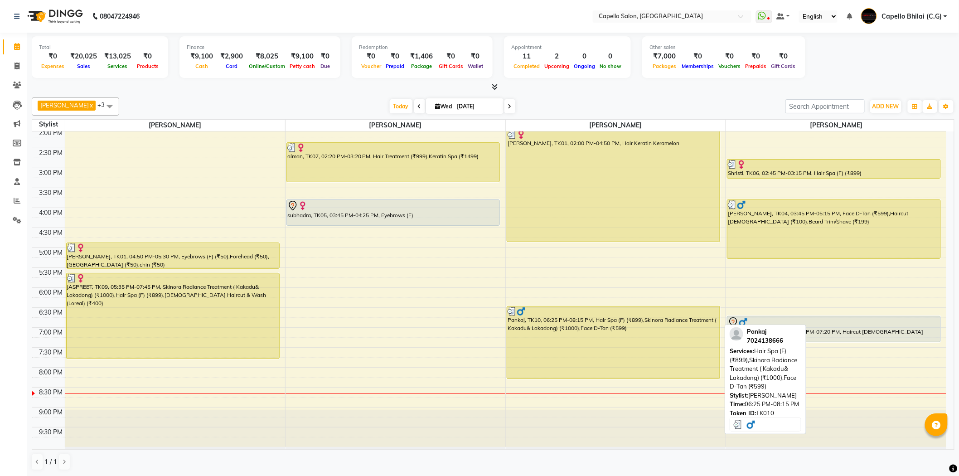
click at [537, 328] on div "Pankaj, TK10, 06:25 PM-08:15 PM, Hair Spa (F) (₹899),Skinora Radiance Treatment…" at bounding box center [613, 342] width 213 height 72
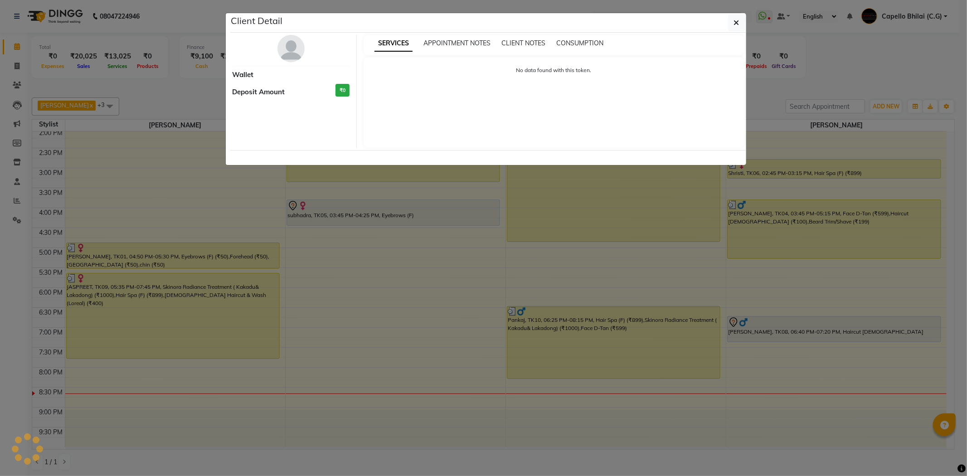
select select "3"
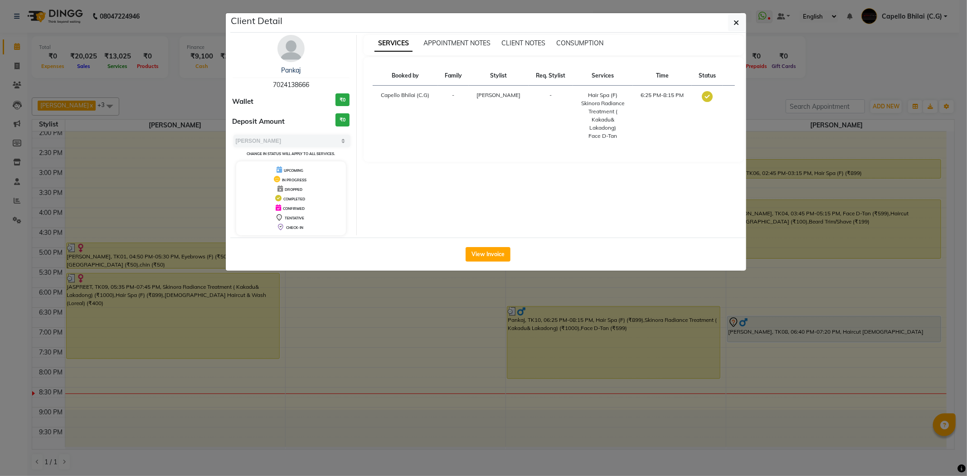
drag, startPoint x: 582, startPoint y: 101, endPoint x: 622, endPoint y: 135, distance: 52.8
click at [622, 135] on td "Hair Spa (F) Skinora Radiance Treatment ( [PERSON_NAME] Lakadong) Face D-Tan" at bounding box center [603, 116] width 60 height 60
click at [732, 28] on button "button" at bounding box center [736, 22] width 17 height 17
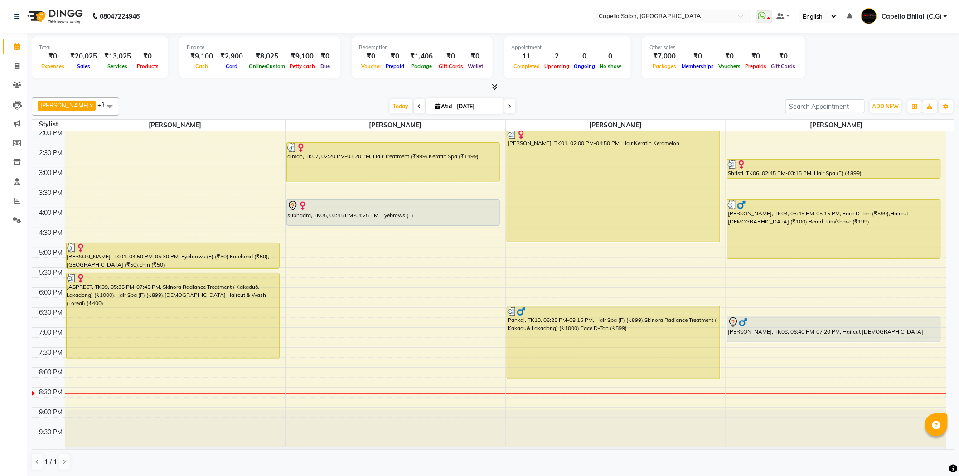
click at [25, 64] on li "Invoice" at bounding box center [13, 66] width 27 height 19
click at [19, 65] on icon at bounding box center [17, 66] width 5 height 7
select select "service"
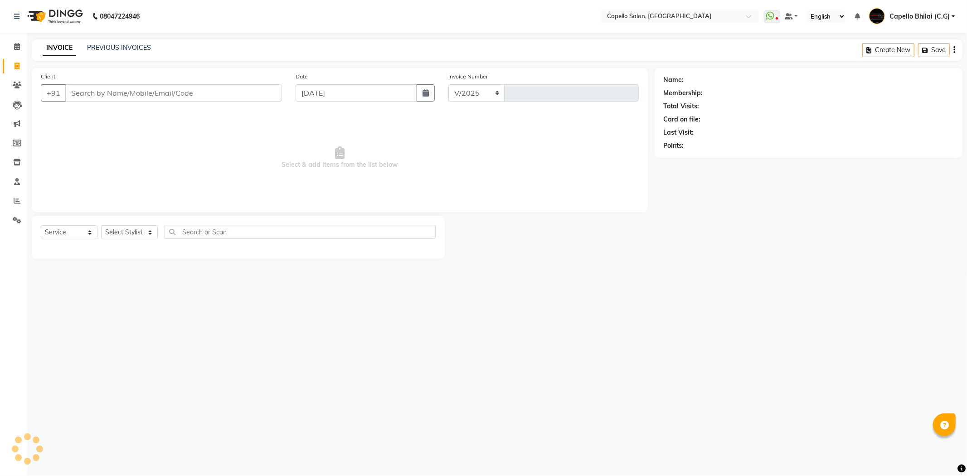
select select "809"
type input "2228"
click at [123, 94] on input "Client" at bounding box center [173, 92] width 217 height 17
type input "7024138666"
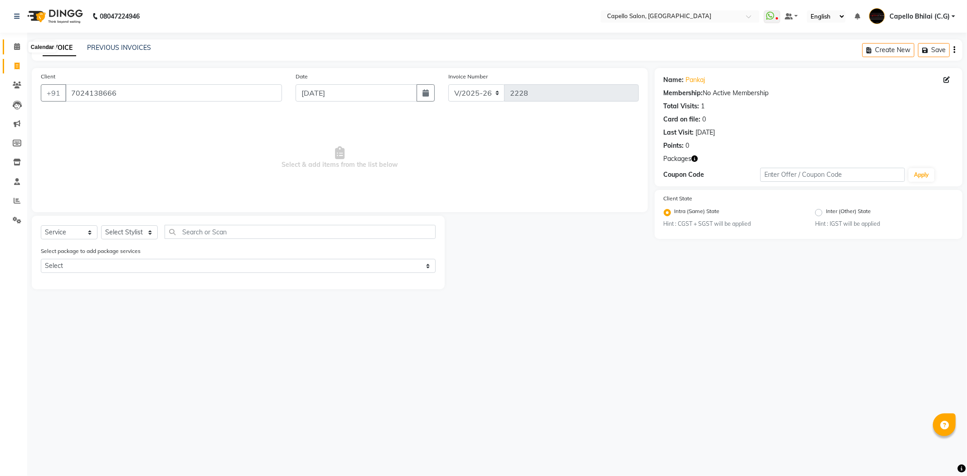
click at [19, 48] on icon at bounding box center [17, 46] width 6 height 7
click at [127, 231] on select "Select Stylist ADMIN [PERSON_NAME] (C.G) [PERSON_NAME] [PERSON_NAME] Pintu sen …" at bounding box center [129, 232] width 57 height 14
click at [280, 324] on div "08047224946 Select Location × Capello Salon, Bhilai WhatsApp Status ✕ Status: D…" at bounding box center [483, 238] width 967 height 476
click at [125, 237] on select "Select Stylist ADMIN [PERSON_NAME] (C.G) [PERSON_NAME] [PERSON_NAME] Pintu sen …" at bounding box center [129, 232] width 57 height 14
select select "60545"
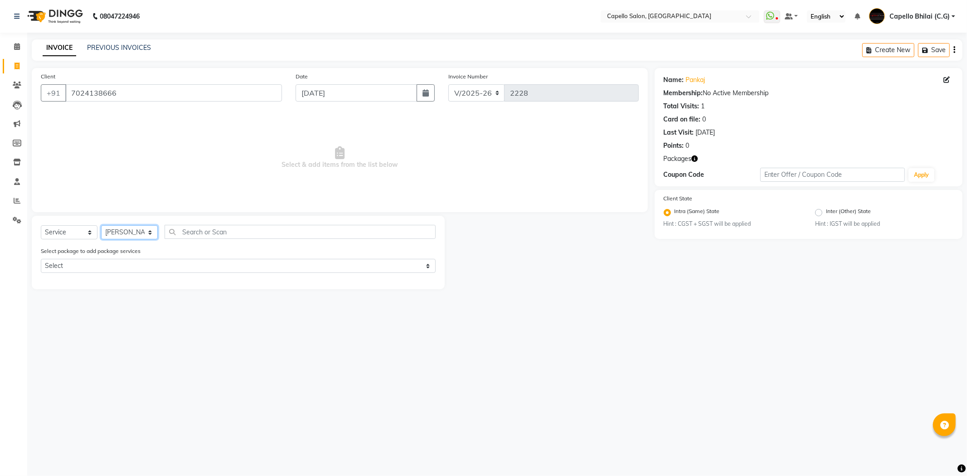
click at [101, 226] on select "Select Stylist ADMIN [PERSON_NAME] (C.G) [PERSON_NAME] [PERSON_NAME] Pintu sen …" at bounding box center [129, 232] width 57 height 14
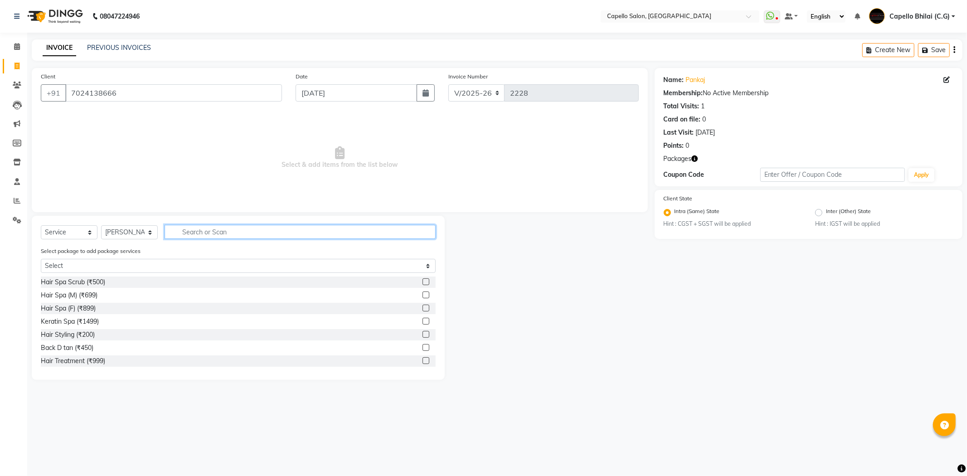
click at [228, 228] on input "text" at bounding box center [300, 232] width 271 height 14
drag, startPoint x: 141, startPoint y: 91, endPoint x: 73, endPoint y: 92, distance: 68.0
click at [73, 92] on input "7024138666" at bounding box center [173, 92] width 217 height 17
type input "7"
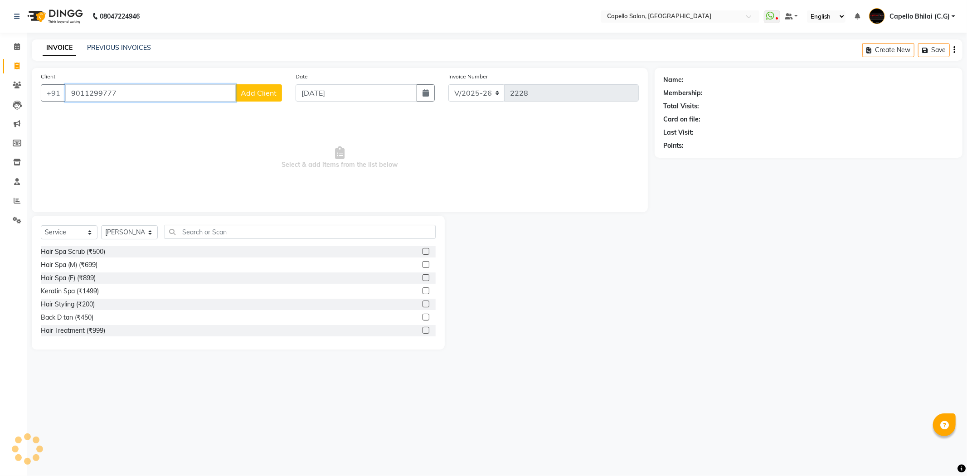
type input "9011299777"
select select "1: Object"
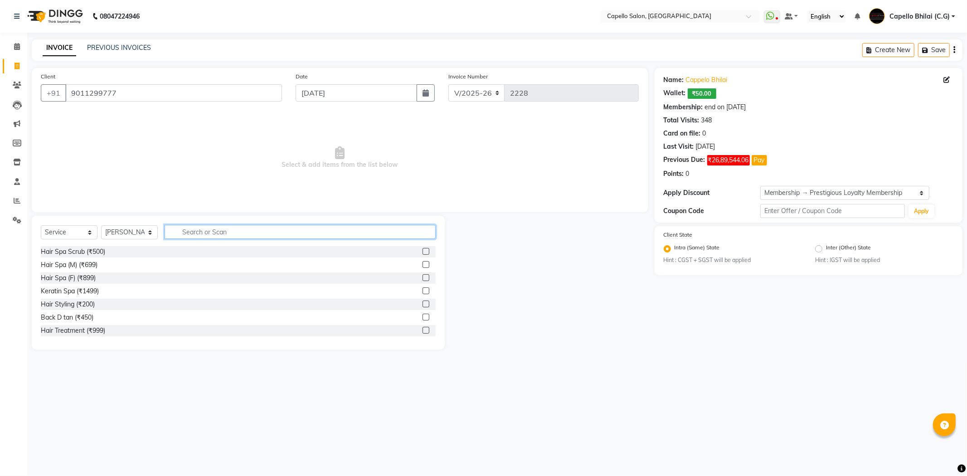
click at [214, 232] on input "text" at bounding box center [300, 232] width 271 height 14
type input "cut"
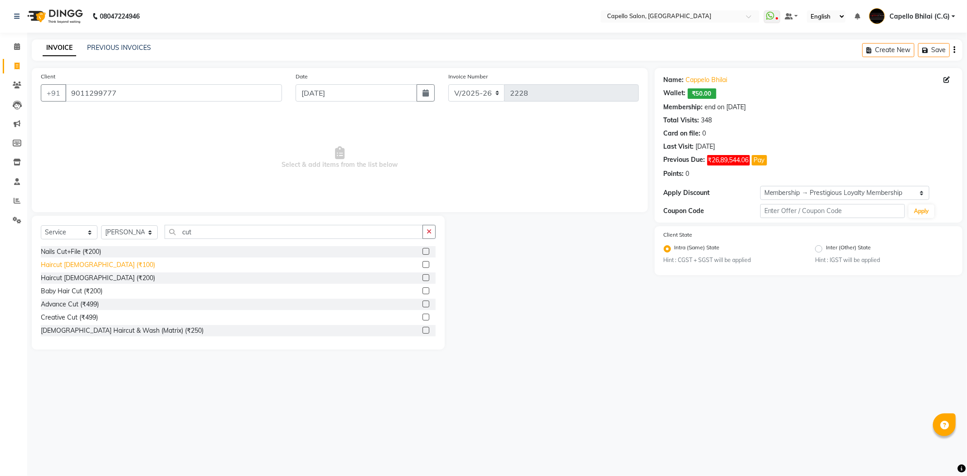
click at [82, 262] on div "Haircut [DEMOGRAPHIC_DATA] (₹100)" at bounding box center [98, 265] width 114 height 10
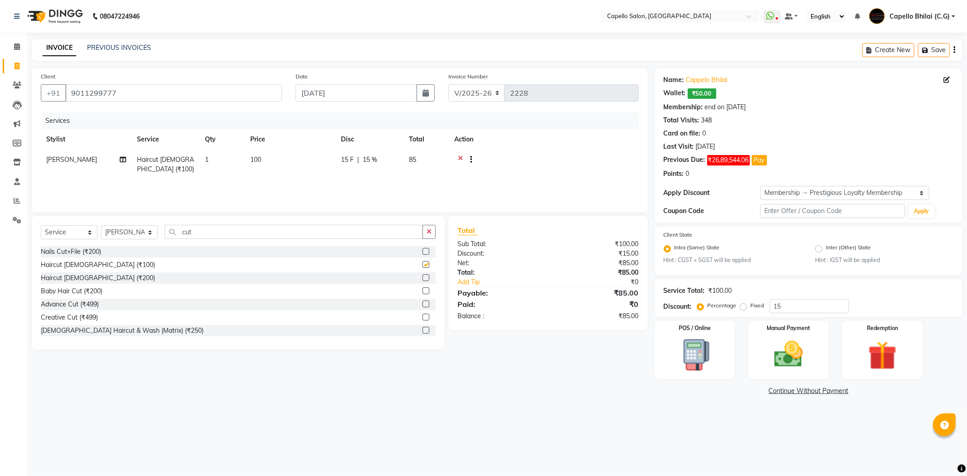
checkbox input "false"
drag, startPoint x: 224, startPoint y: 227, endPoint x: 141, endPoint y: 237, distance: 83.6
click at [141, 237] on div "Select Service Product Membership Package Voucher Prepaid Gift Card Select Styl…" at bounding box center [238, 235] width 395 height 21
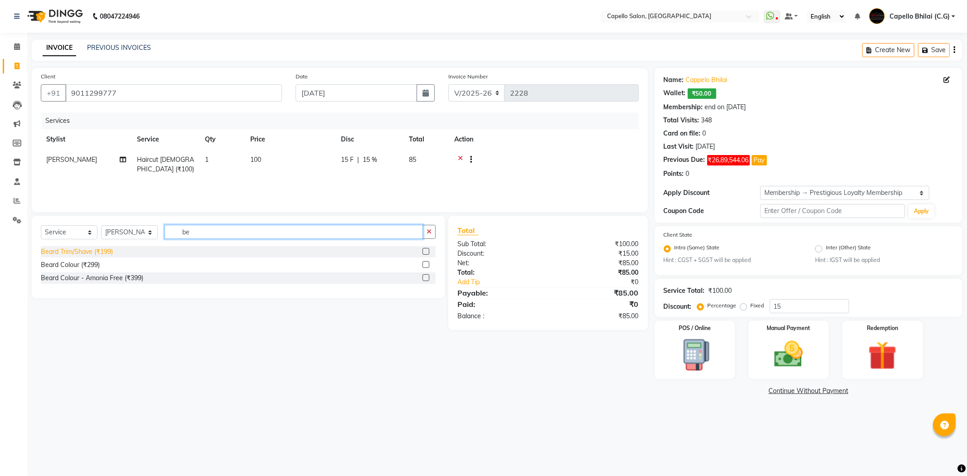
type input "be"
click at [82, 253] on div "Beard Trim/Shave (₹199)" at bounding box center [77, 252] width 72 height 10
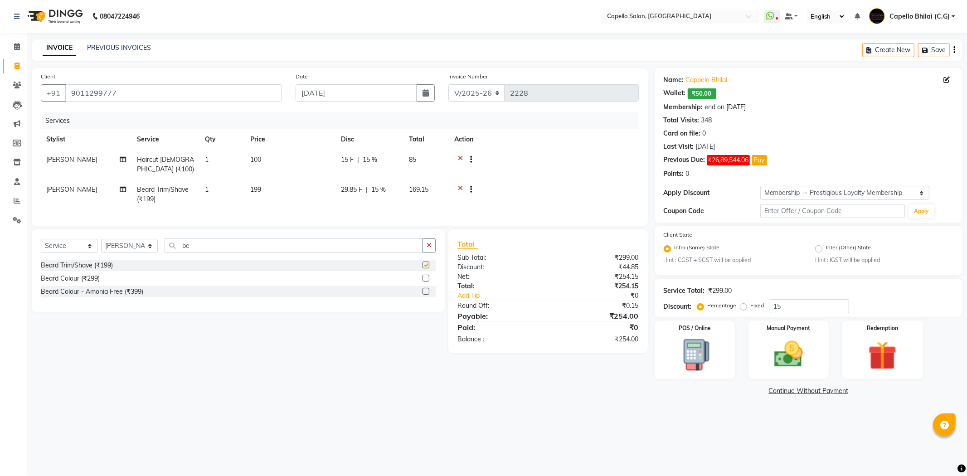
checkbox input "false"
drag, startPoint x: 269, startPoint y: 166, endPoint x: 284, endPoint y: 160, distance: 16.4
click at [269, 166] on td "100" at bounding box center [290, 165] width 91 height 30
select select "60545"
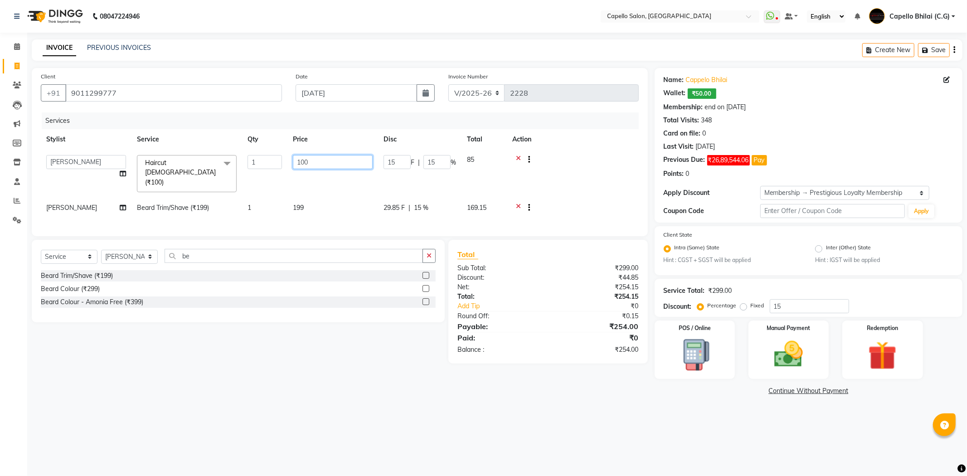
drag, startPoint x: 300, startPoint y: 160, endPoint x: 282, endPoint y: 164, distance: 18.1
click at [282, 164] on tr "ADMIN [PERSON_NAME] Bhilai (C.G) [PERSON_NAME] [PERSON_NAME] Pintu sen Pintu Se…" at bounding box center [340, 174] width 598 height 48
type input "200"
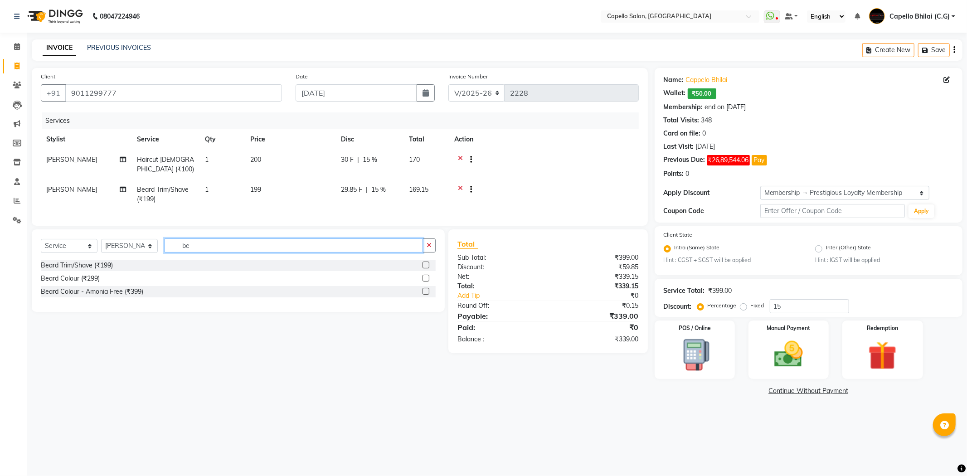
click at [279, 243] on div "Select Service Product Membership Package Voucher Prepaid Gift Card Select Styl…" at bounding box center [238, 270] width 413 height 82
click at [291, 190] on td "199" at bounding box center [290, 195] width 91 height 30
select select "60545"
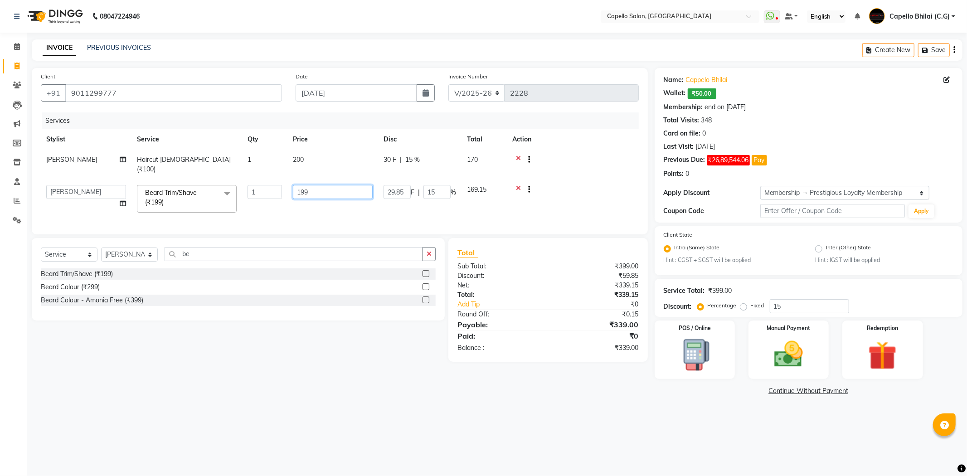
drag, startPoint x: 325, startPoint y: 180, endPoint x: 268, endPoint y: 193, distance: 58.1
click at [268, 193] on tr "ADMIN [PERSON_NAME] Bhilai (C.G) [PERSON_NAME] [PERSON_NAME] Pintu sen Pintu Se…" at bounding box center [340, 199] width 598 height 39
type input "200"
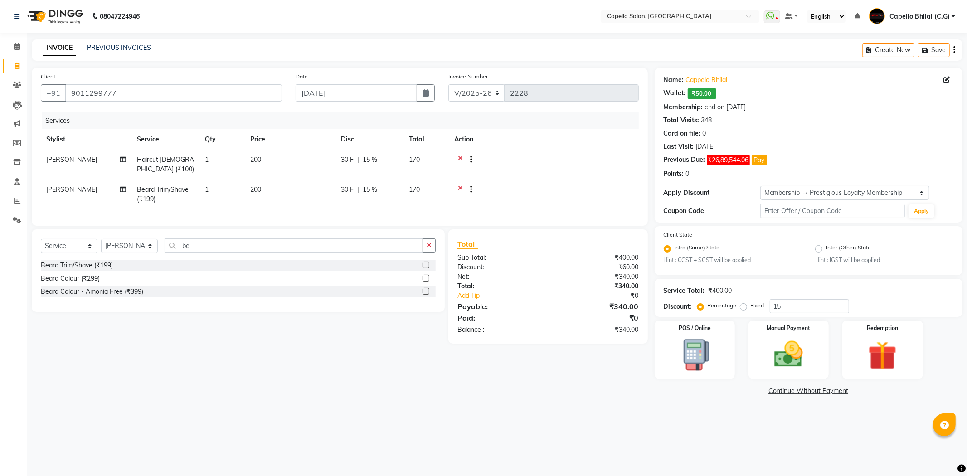
click at [543, 371] on div "Client [PHONE_NUMBER] Date [DATE] Invoice Number V/2025 V/[PHONE_NUMBER] Servic…" at bounding box center [340, 233] width 630 height 330
drag, startPoint x: 718, startPoint y: 306, endPoint x: 710, endPoint y: 306, distance: 8.2
click at [710, 306] on div "Percentage Fixed 15" at bounding box center [774, 306] width 150 height 14
type input "0"
click at [725, 402] on main "INVOICE PREVIOUS INVOICES Create New Save Client [PHONE_NUMBER] Date [DATE] Inv…" at bounding box center [497, 225] width 940 height 372
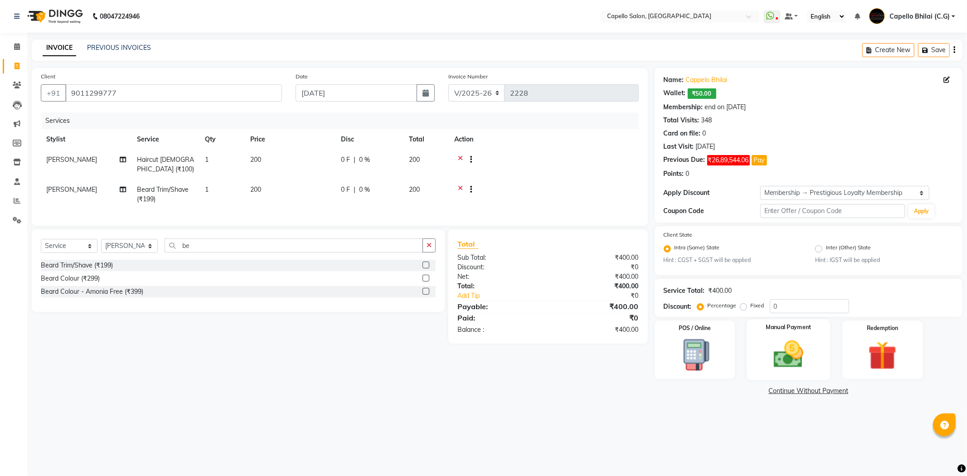
click at [787, 368] on img at bounding box center [788, 354] width 49 height 34
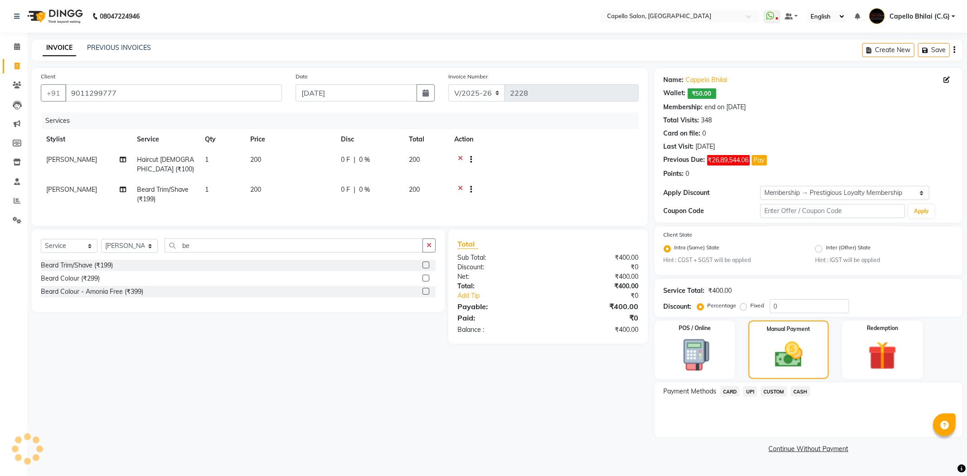
click at [751, 390] on span "UPI" at bounding box center [750, 391] width 14 height 10
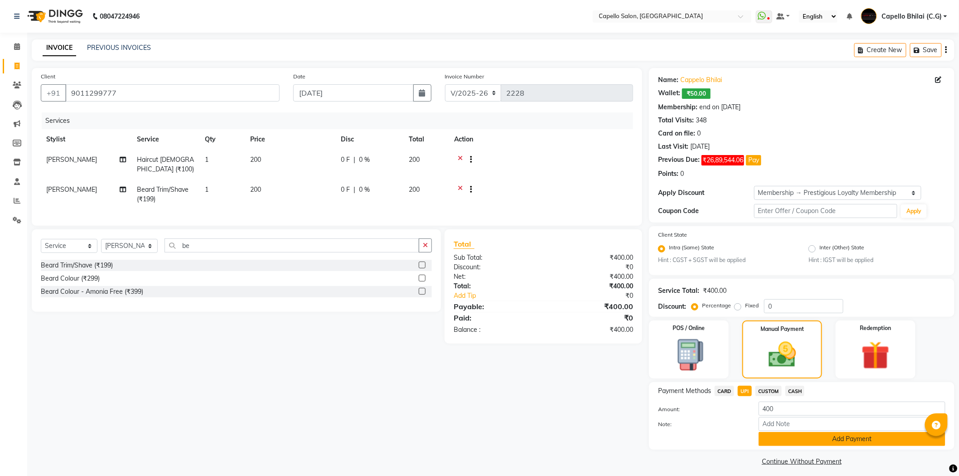
click at [780, 441] on button "Add Payment" at bounding box center [852, 439] width 187 height 14
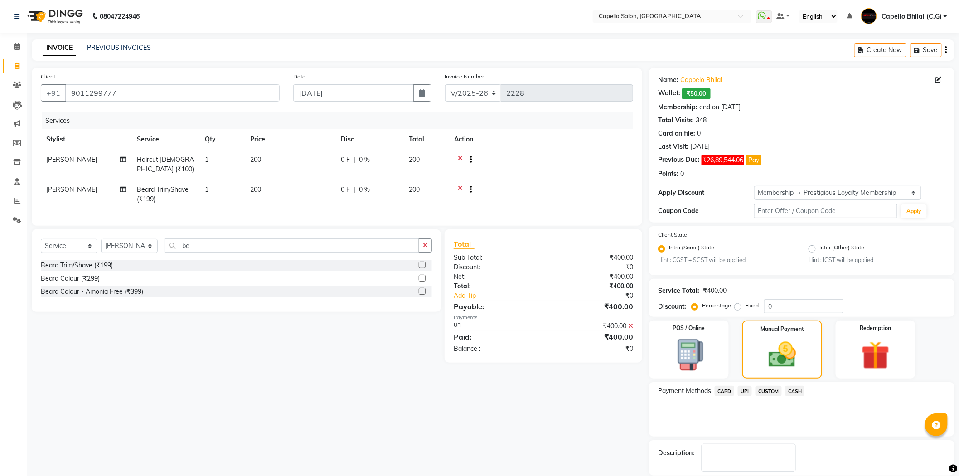
click at [74, 185] on span "[PERSON_NAME]" at bounding box center [71, 189] width 51 height 8
select select "60545"
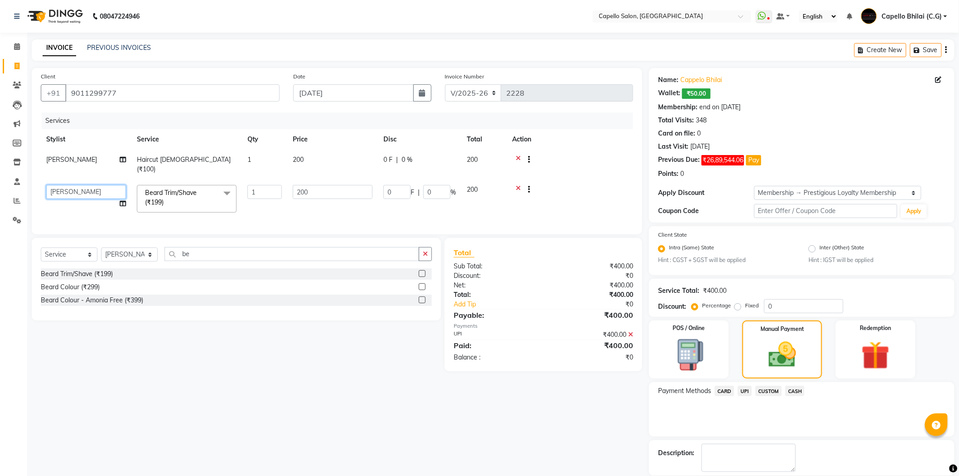
click at [70, 185] on select "ADMIN [PERSON_NAME] (C.G) [PERSON_NAME] [PERSON_NAME] Pintu sen Pintu Sen [PERS…" at bounding box center [86, 192] width 80 height 14
select select "17882"
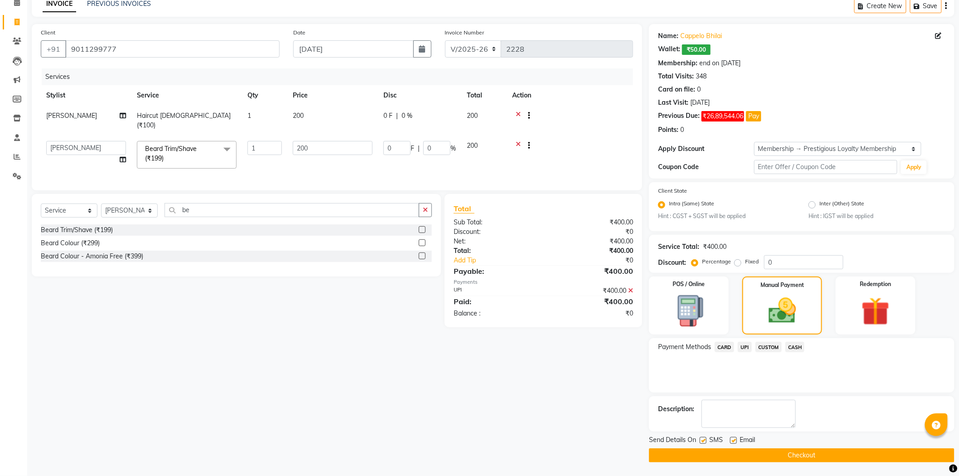
click at [683, 457] on button "Checkout" at bounding box center [802, 455] width 306 height 14
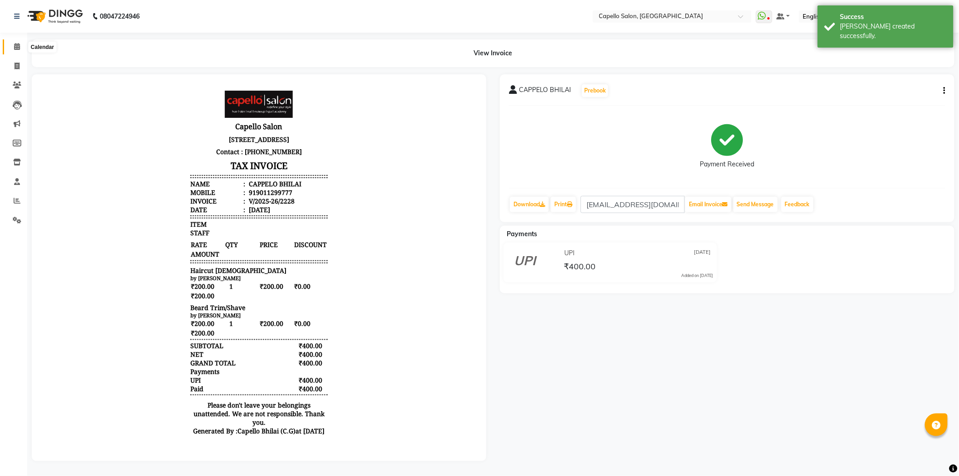
click at [20, 47] on span at bounding box center [17, 47] width 16 height 10
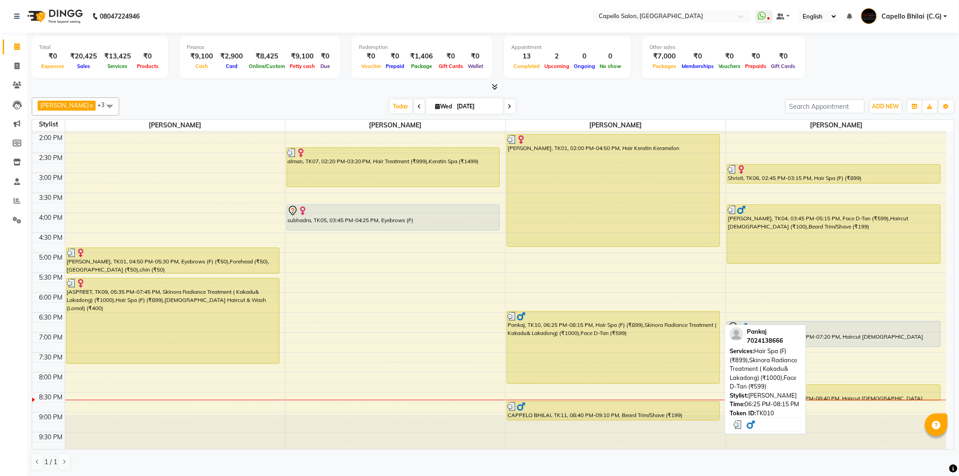
scroll to position [243, 0]
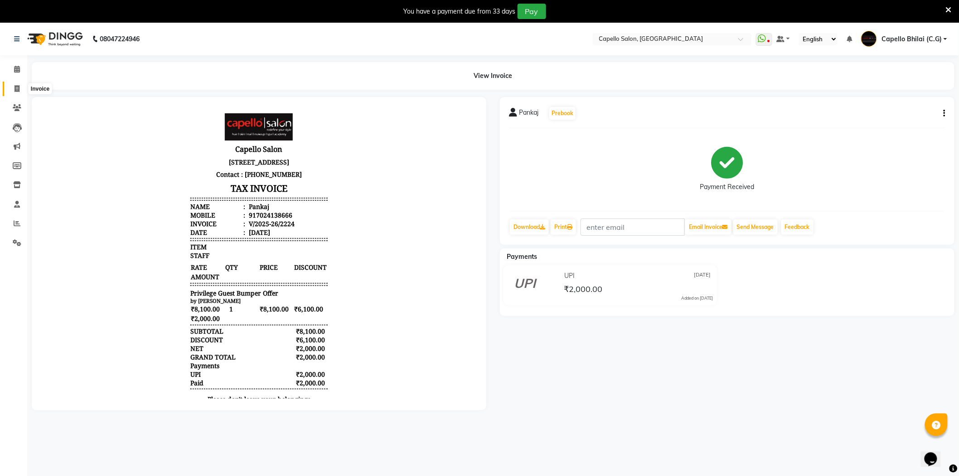
click at [18, 88] on icon at bounding box center [17, 88] width 5 height 7
select select "809"
select select "service"
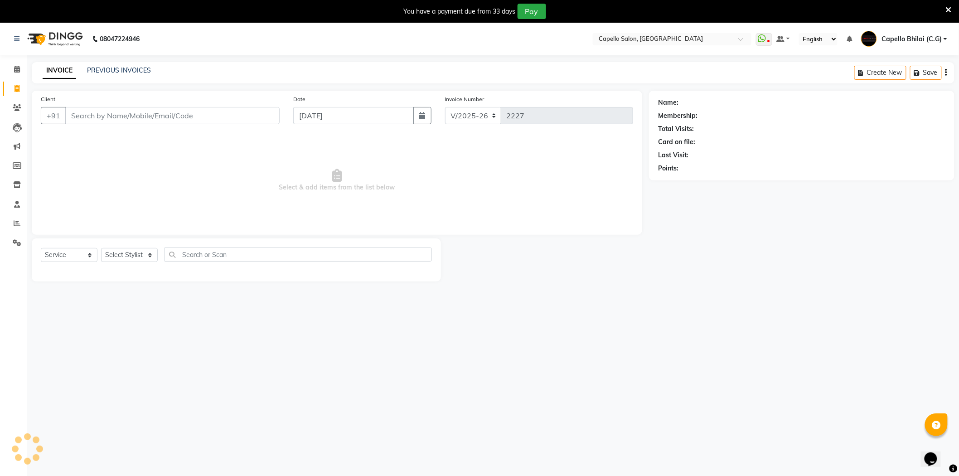
scroll to position [23, 0]
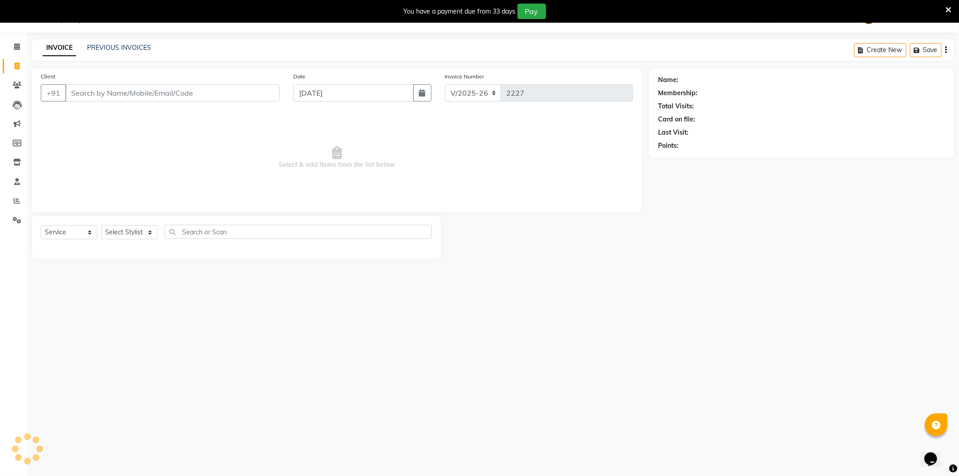
click at [123, 89] on input "Client" at bounding box center [172, 92] width 214 height 17
type input "7024138666"
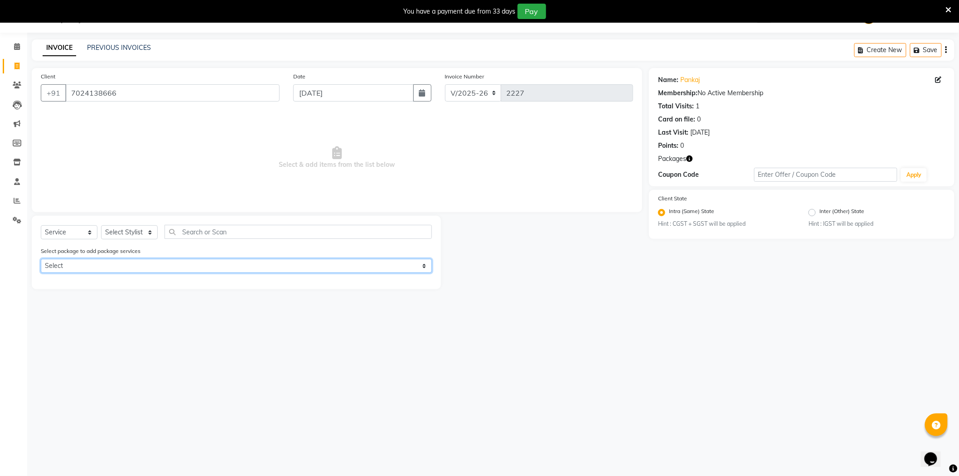
click at [104, 262] on select "Select Privilege Guest Bumper Offer" at bounding box center [236, 266] width 391 height 14
click at [41, 259] on select "Select Privilege Guest Bumper Offer" at bounding box center [236, 266] width 391 height 14
click at [97, 267] on select "Select Privilege Guest Bumper Offer" at bounding box center [236, 266] width 391 height 14
select select "1: Object"
click at [41, 259] on select "Select Privilege Guest Bumper Offer" at bounding box center [236, 266] width 391 height 14
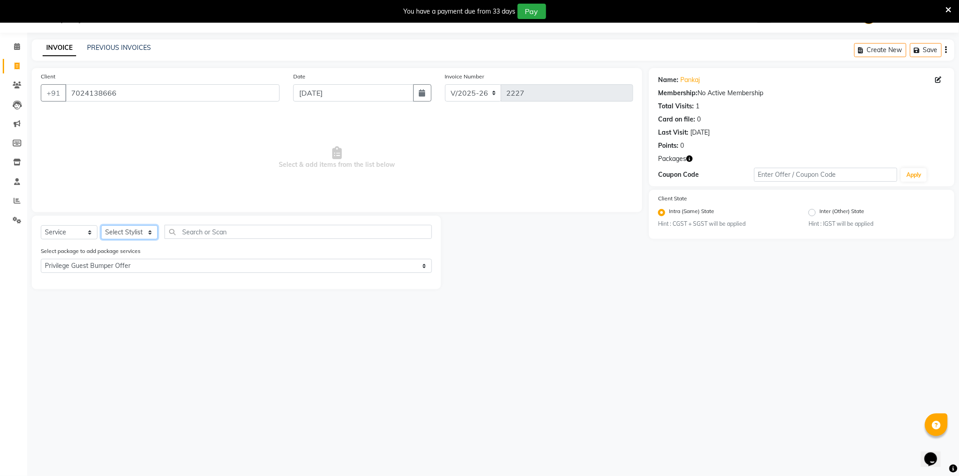
click at [123, 236] on select "Select Stylist ADMIN [PERSON_NAME] (C.G) [PERSON_NAME] [PERSON_NAME] Pintu sen …" at bounding box center [129, 232] width 57 height 14
select select "17882"
click at [101, 226] on select "Select Stylist ADMIN [PERSON_NAME] (C.G) [PERSON_NAME] [PERSON_NAME] Pintu sen …" at bounding box center [129, 232] width 57 height 14
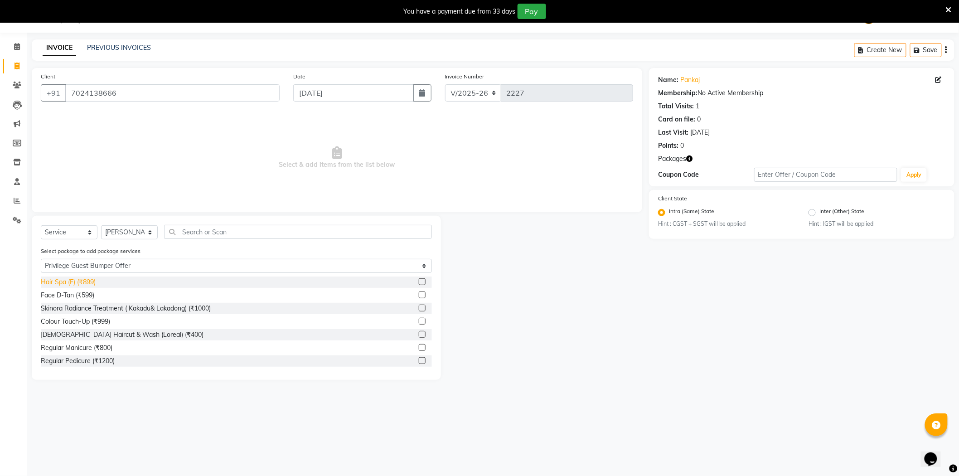
click at [77, 286] on div "Hair Spa (F) (₹899)" at bounding box center [68, 282] width 55 height 10
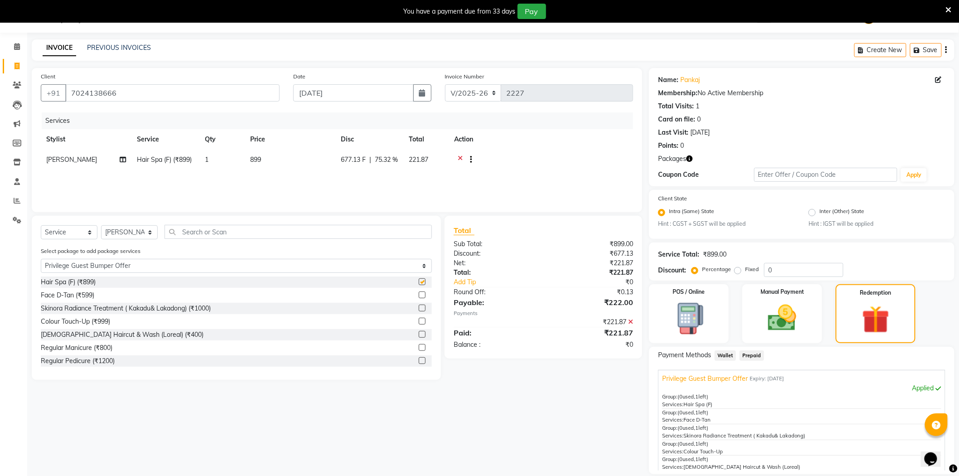
checkbox input "false"
click at [83, 311] on div "Skinora Radiance Treatment ( Kakadu& Lakadong) (₹1000)" at bounding box center [126, 309] width 170 height 10
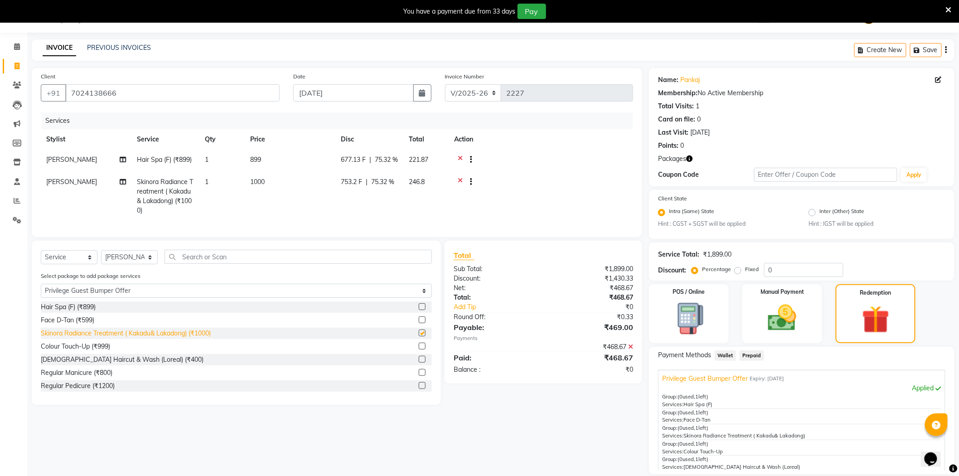
checkbox input "false"
click at [74, 325] on div "Face D-Tan (₹599)" at bounding box center [67, 320] width 53 height 10
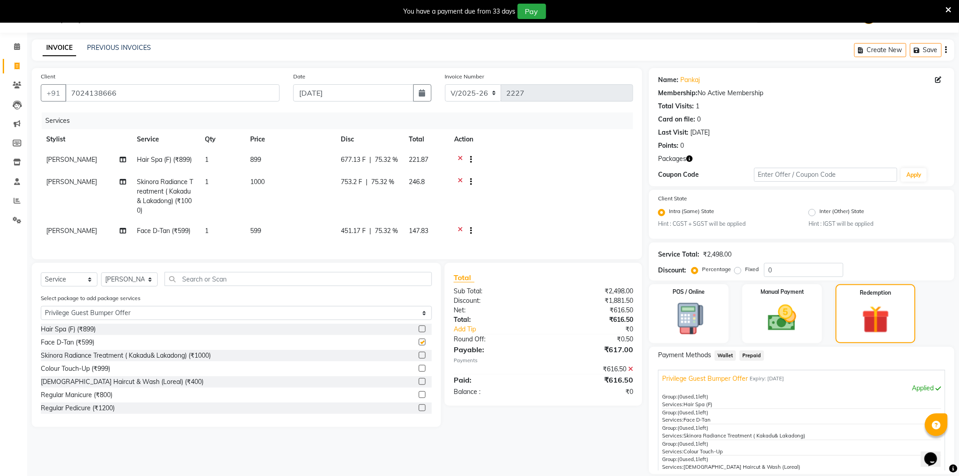
checkbox input "false"
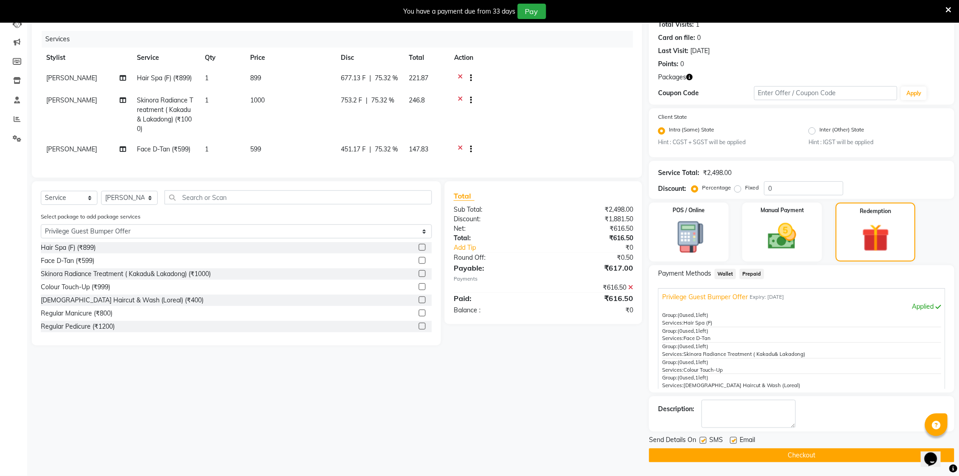
scroll to position [0, 0]
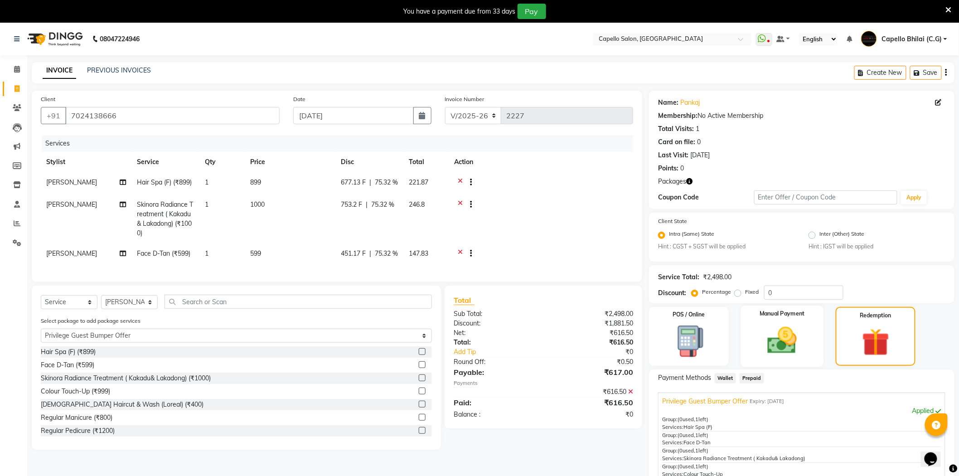
drag, startPoint x: 739, startPoint y: 314, endPoint x: 746, endPoint y: 347, distance: 33.7
click at [746, 347] on div "POS / Online Manual Payment Redemption" at bounding box center [801, 336] width 319 height 59
click at [823, 316] on div "POS / Online Manual Payment Redemption" at bounding box center [801, 336] width 319 height 59
drag, startPoint x: 827, startPoint y: 306, endPoint x: 885, endPoint y: 342, distance: 69.0
click at [830, 364] on div "Name: Pankaj Membership: No Active Membership Total Visits: 1 Card on file: 0 L…" at bounding box center [805, 329] width 312 height 476
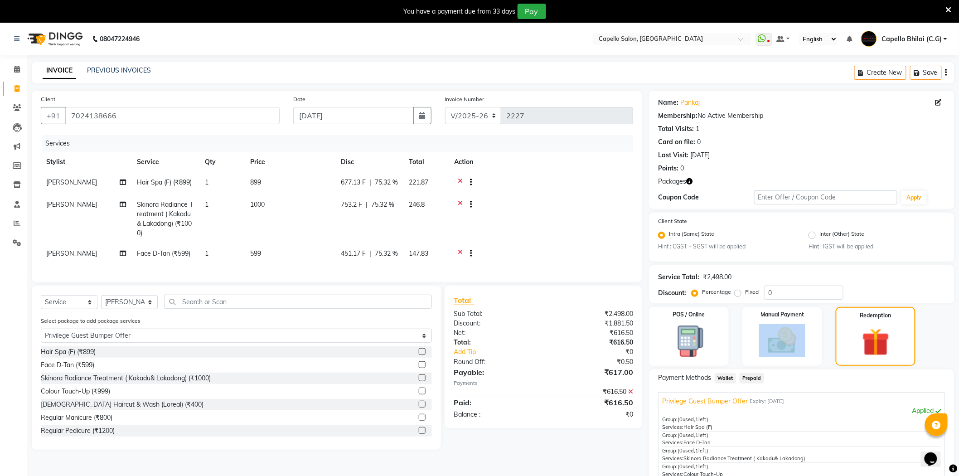
click at [736, 322] on div "POS / Online Manual Payment Redemption" at bounding box center [801, 336] width 319 height 59
drag, startPoint x: 733, startPoint y: 313, endPoint x: 732, endPoint y: 355, distance: 42.6
click at [732, 355] on div "POS / Online Manual Payment Redemption" at bounding box center [801, 336] width 319 height 59
click at [830, 311] on div "POS / Online Manual Payment Redemption" at bounding box center [801, 336] width 319 height 59
drag, startPoint x: 830, startPoint y: 311, endPoint x: 830, endPoint y: 366, distance: 55.8
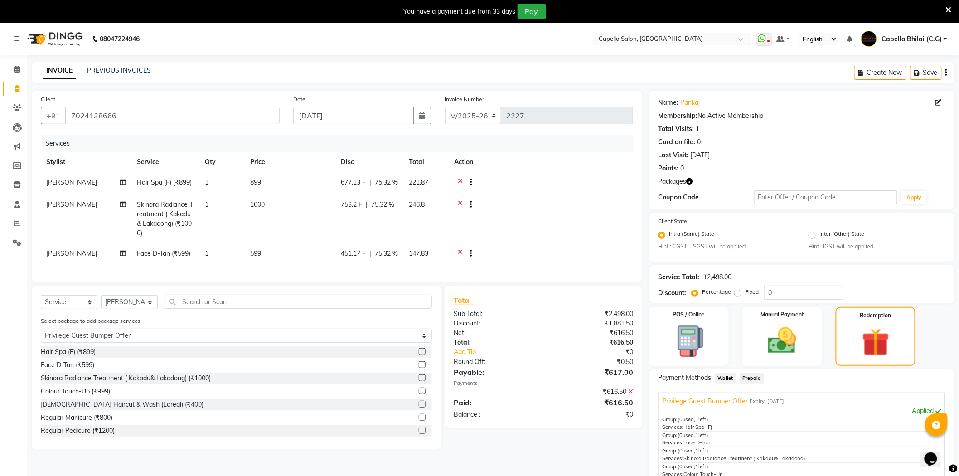
click at [830, 366] on div "Name: Pankaj Membership: No Active Membership Total Visits: 1 Card on file: 0 L…" at bounding box center [805, 329] width 312 height 476
click at [935, 315] on div "POS / Online Manual Payment Redemption" at bounding box center [801, 336] width 319 height 59
drag, startPoint x: 935, startPoint y: 315, endPoint x: 931, endPoint y: 346, distance: 32.1
click at [931, 346] on div "POS / Online Manual Payment Redemption" at bounding box center [801, 336] width 319 height 59
click at [727, 346] on div "POS / Online" at bounding box center [689, 336] width 83 height 61
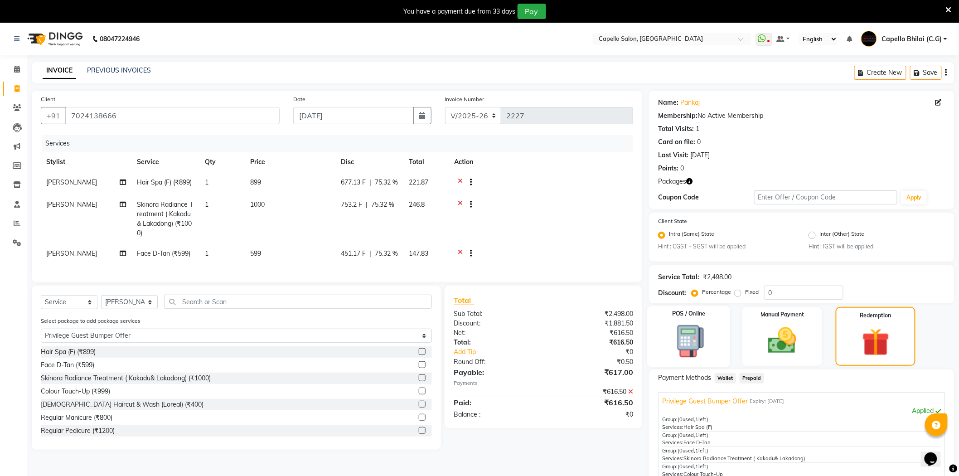
select select "12"
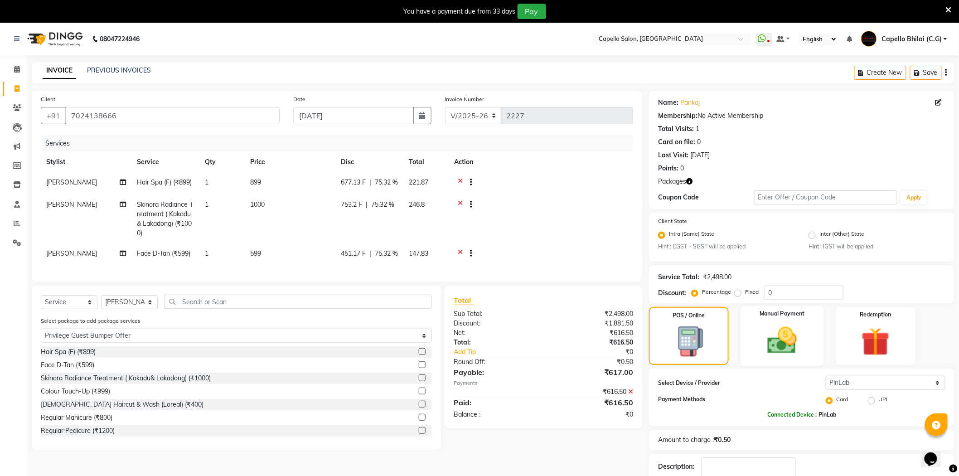
click at [783, 337] on img at bounding box center [782, 341] width 48 height 34
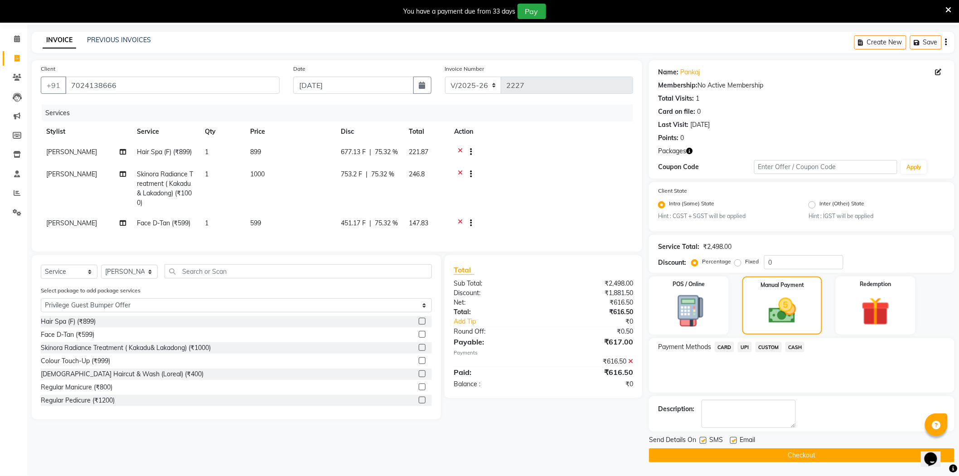
click at [748, 458] on button "Checkout" at bounding box center [802, 455] width 306 height 14
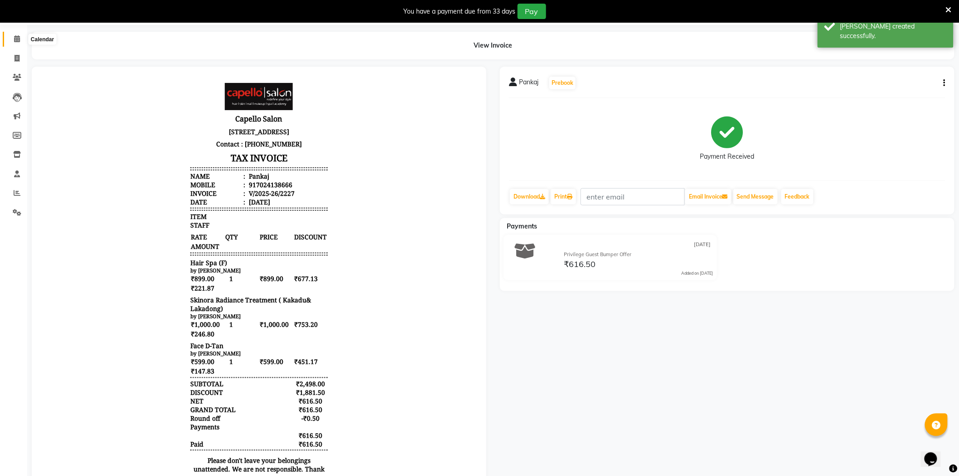
click at [19, 43] on span at bounding box center [17, 39] width 16 height 10
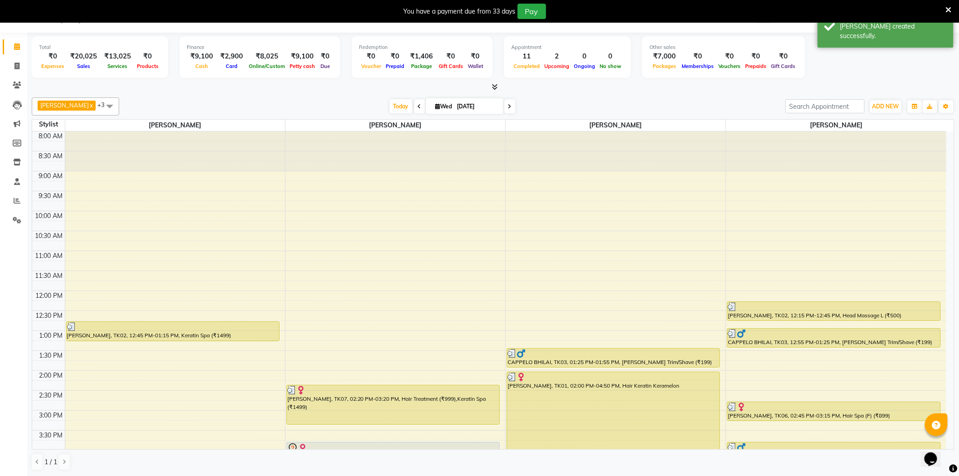
click at [487, 89] on div at bounding box center [493, 87] width 923 height 10
click at [494, 89] on icon at bounding box center [495, 86] width 6 height 7
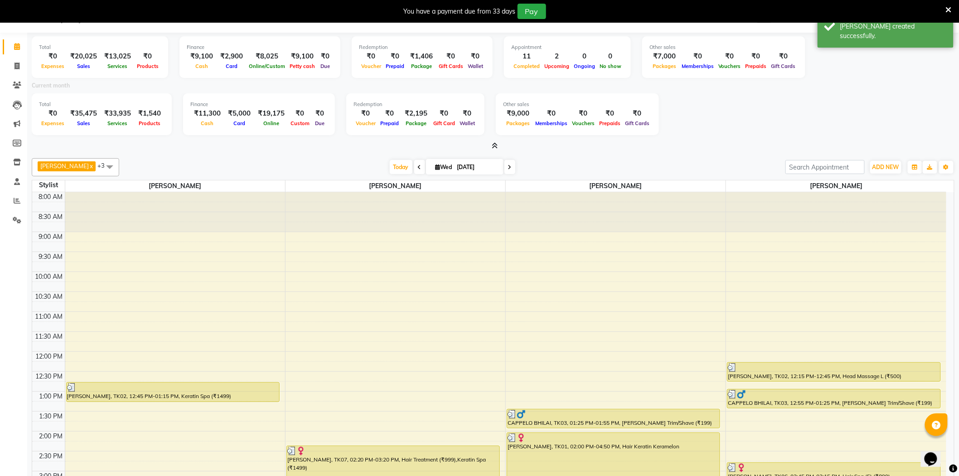
click at [496, 147] on icon at bounding box center [495, 145] width 6 height 7
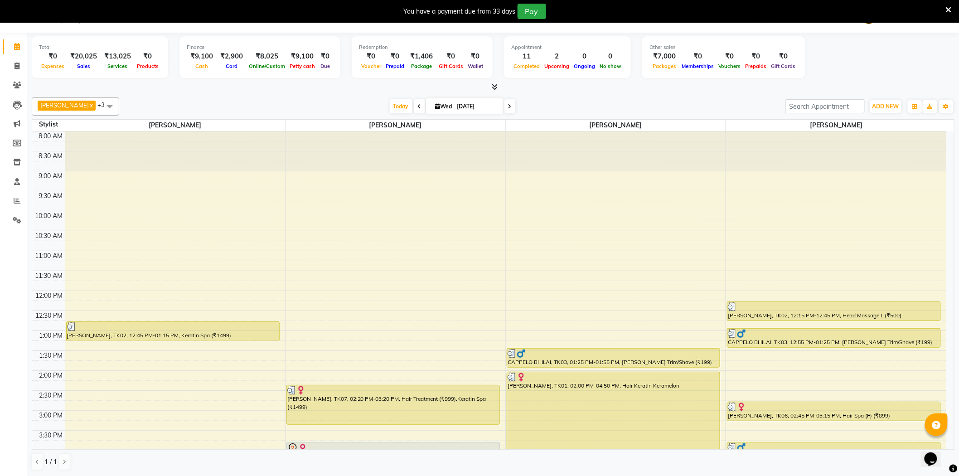
click at [950, 6] on icon at bounding box center [949, 10] width 6 height 8
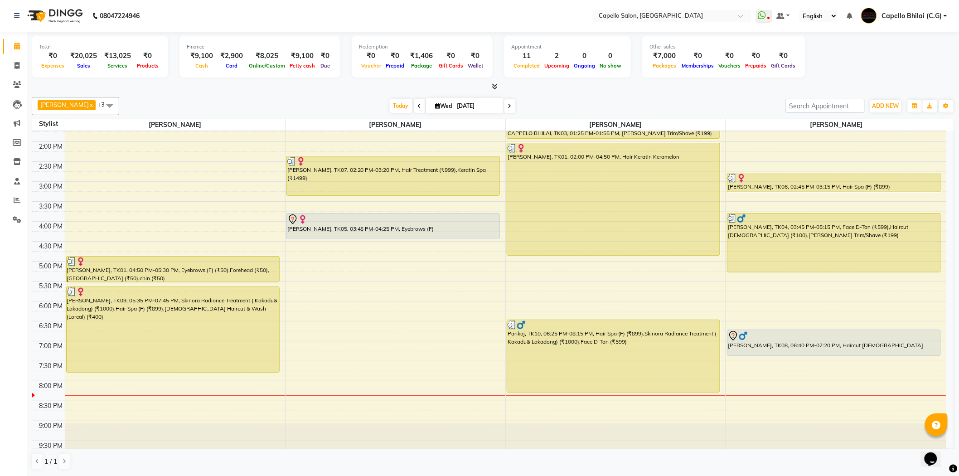
scroll to position [243, 0]
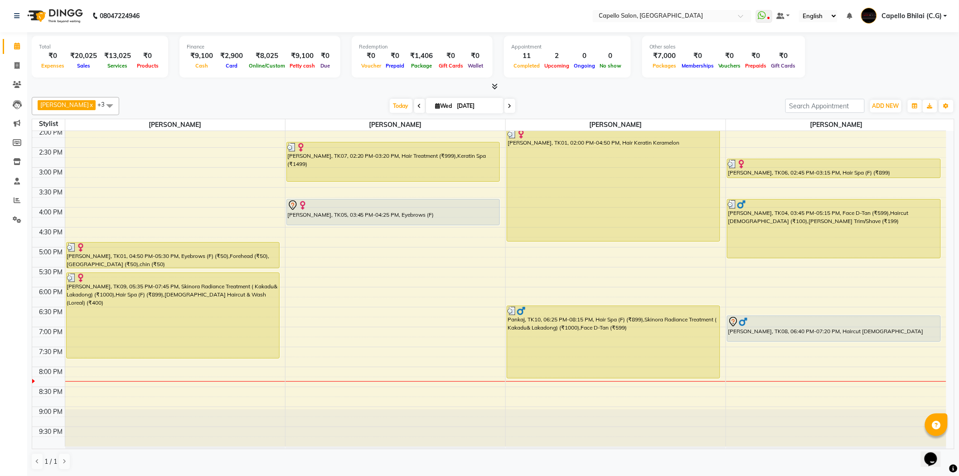
click at [496, 88] on icon at bounding box center [495, 86] width 6 height 7
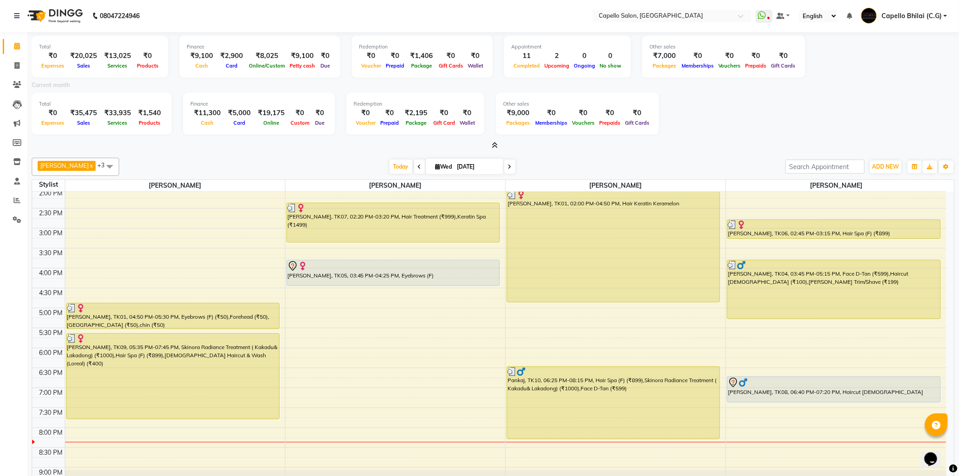
click at [497, 146] on icon at bounding box center [495, 145] width 6 height 7
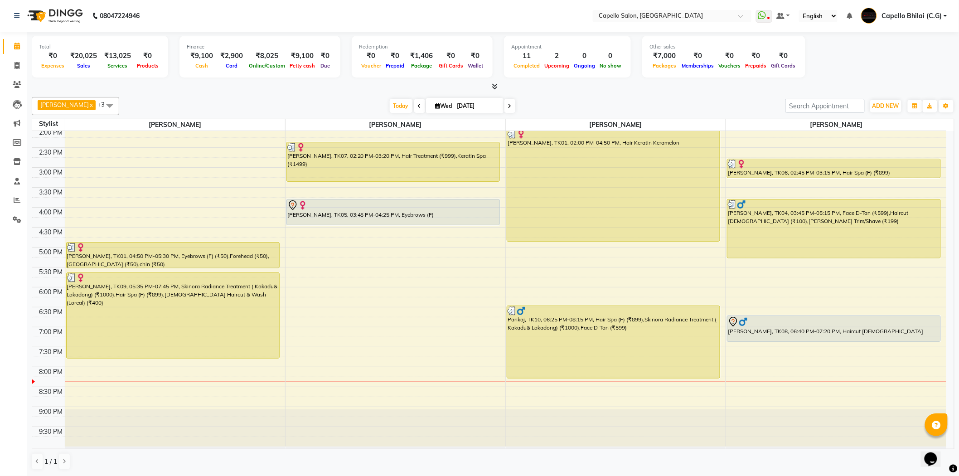
click at [495, 85] on icon at bounding box center [495, 86] width 6 height 7
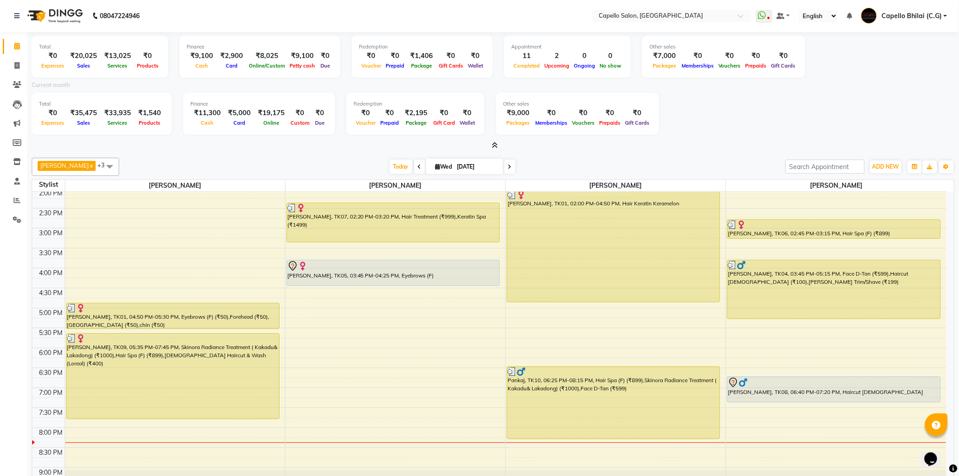
click at [497, 146] on icon at bounding box center [495, 145] width 6 height 7
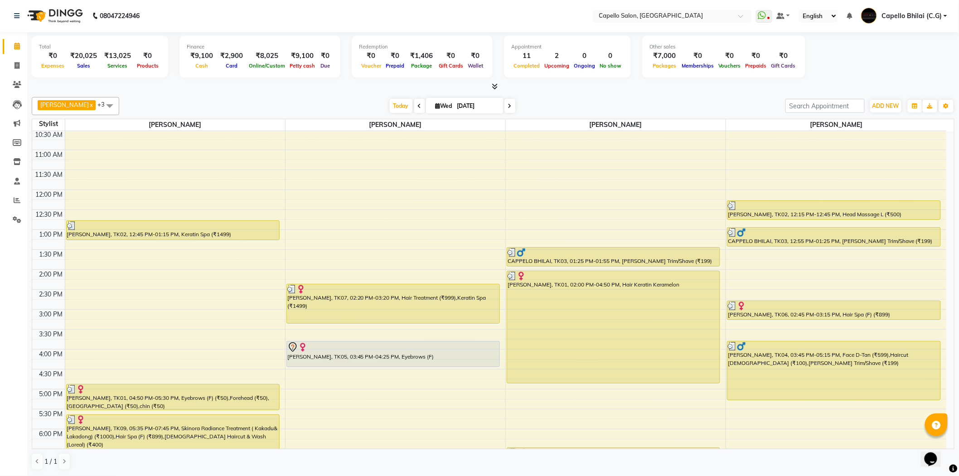
scroll to position [50, 0]
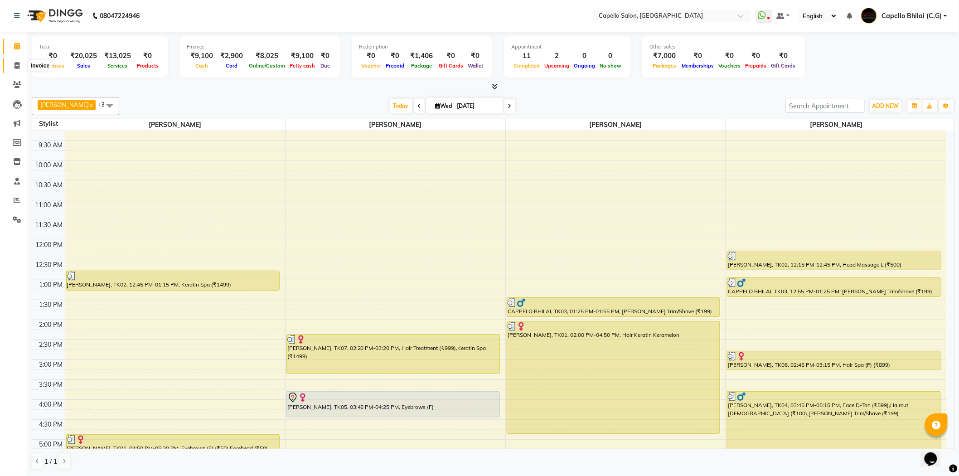
click at [19, 66] on span at bounding box center [17, 66] width 16 height 10
select select "service"
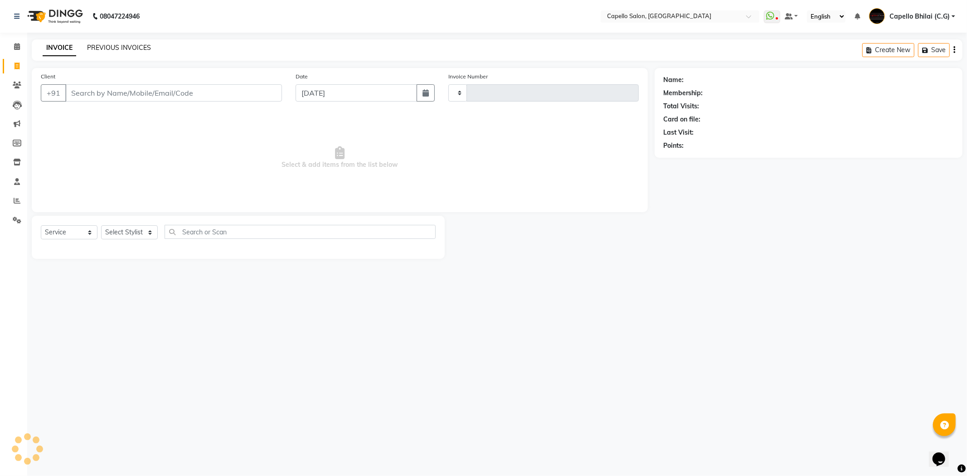
type input "2228"
select select "809"
click at [104, 41] on div "INVOICE PREVIOUS INVOICES Create New Save" at bounding box center [497, 49] width 931 height 21
click at [107, 46] on link "PREVIOUS INVOICES" at bounding box center [119, 48] width 64 height 8
